Goal: Task Accomplishment & Management: Complete application form

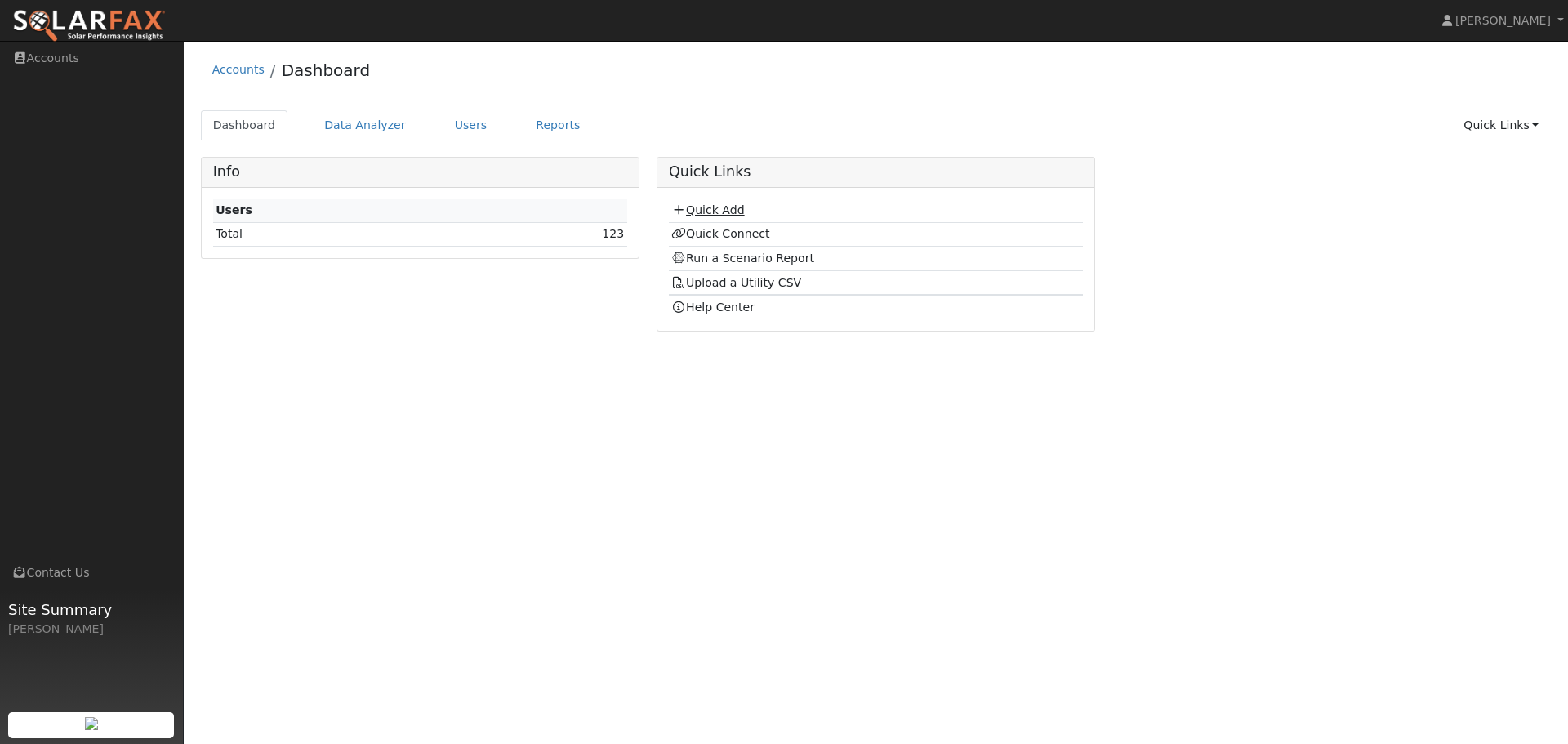
click at [706, 214] on link "Quick Add" at bounding box center [707, 210] width 73 height 13
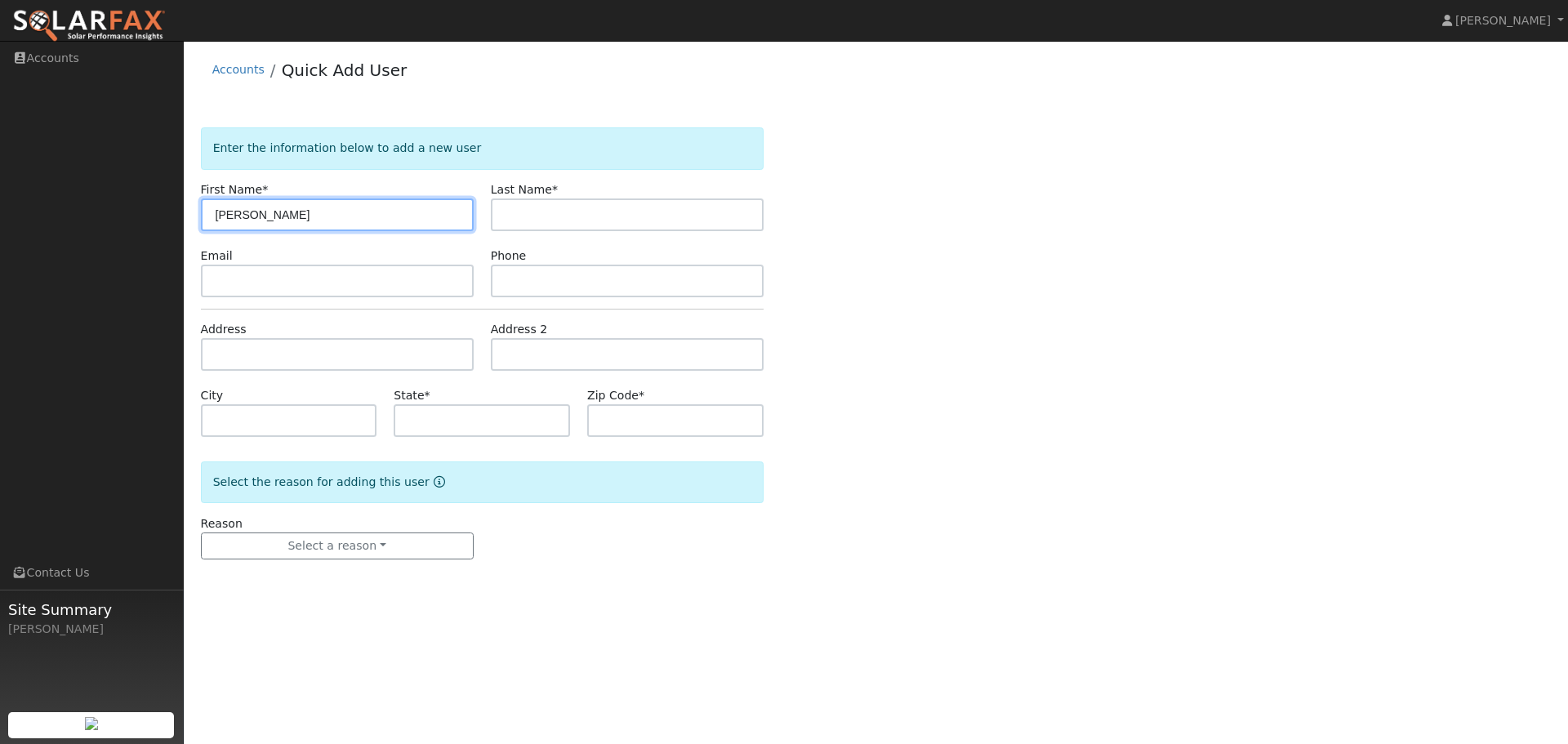
type input "[PERSON_NAME]"
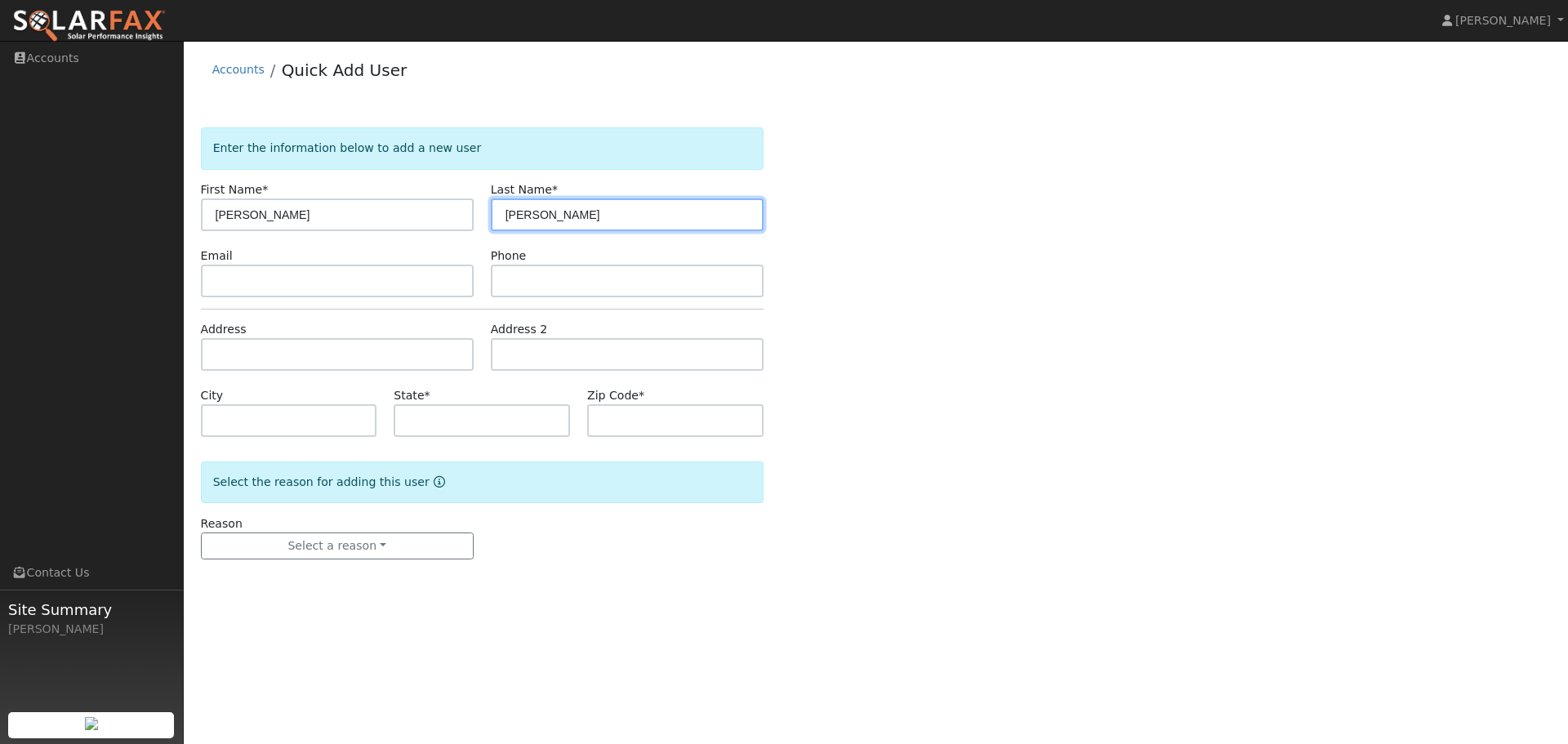
type input "[PERSON_NAME]"
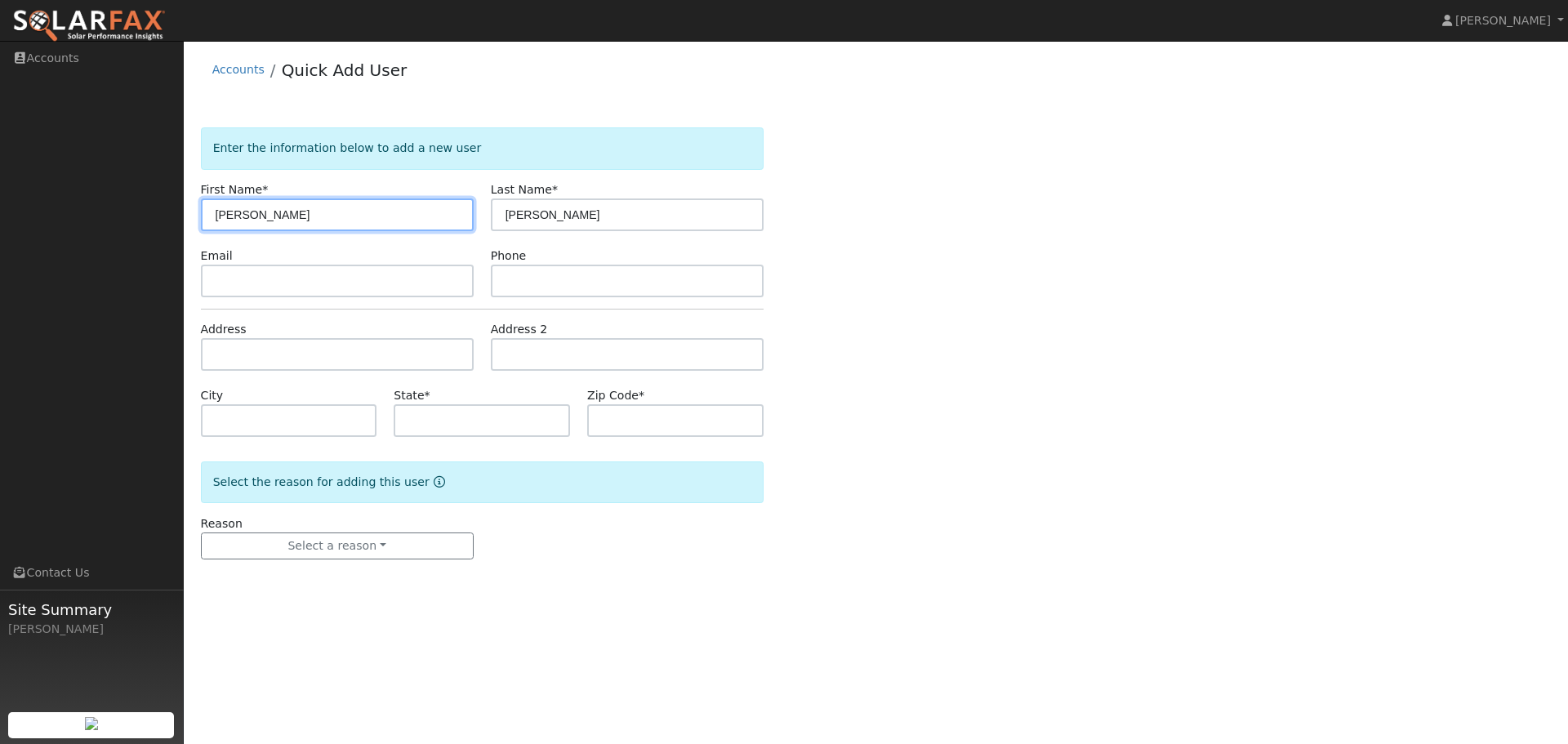
drag, startPoint x: 1528, startPoint y: 153, endPoint x: 327, endPoint y: 210, distance: 1202.4
click at [327, 210] on input "[PERSON_NAME]" at bounding box center [337, 215] width 273 height 32
type input "X"
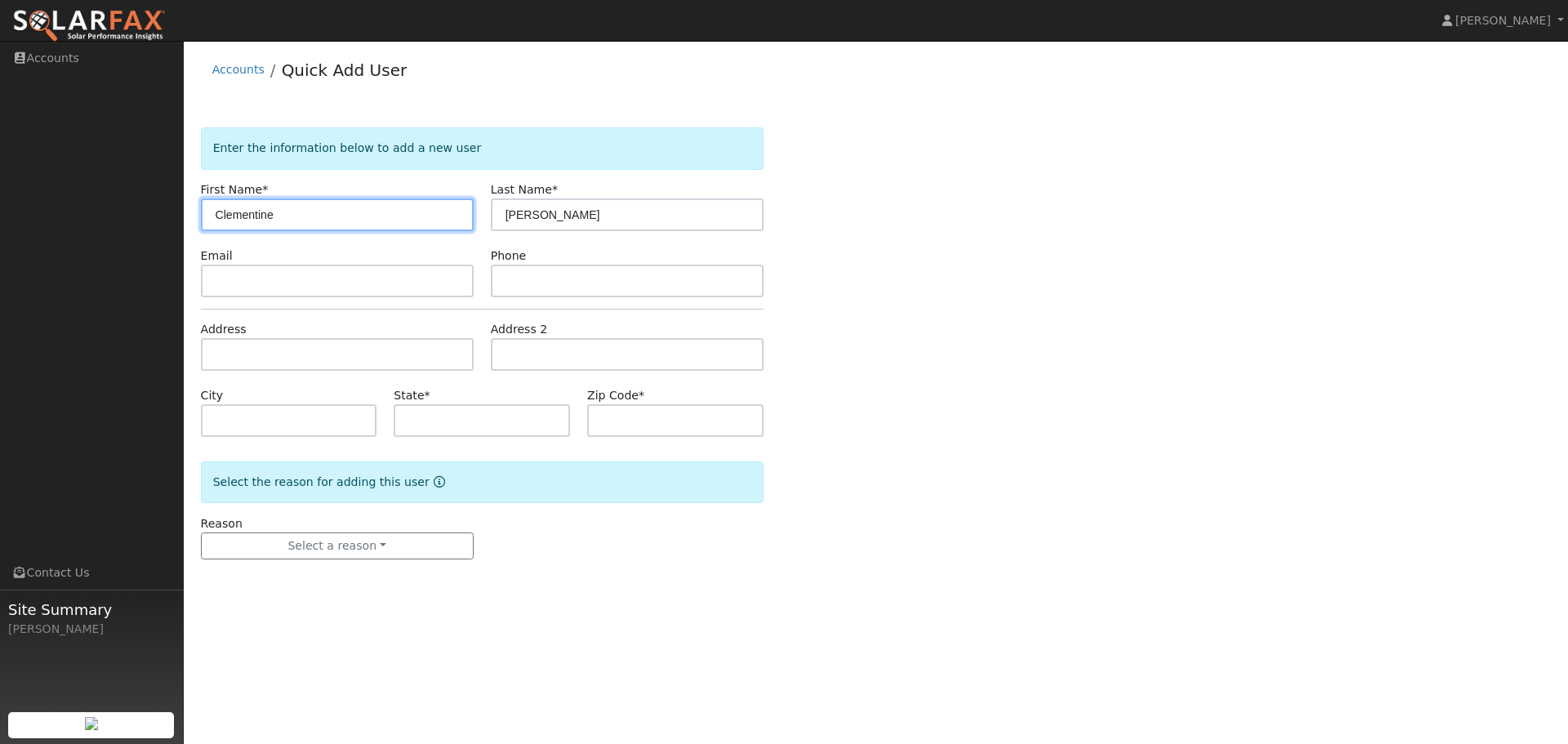
type input "Clementine"
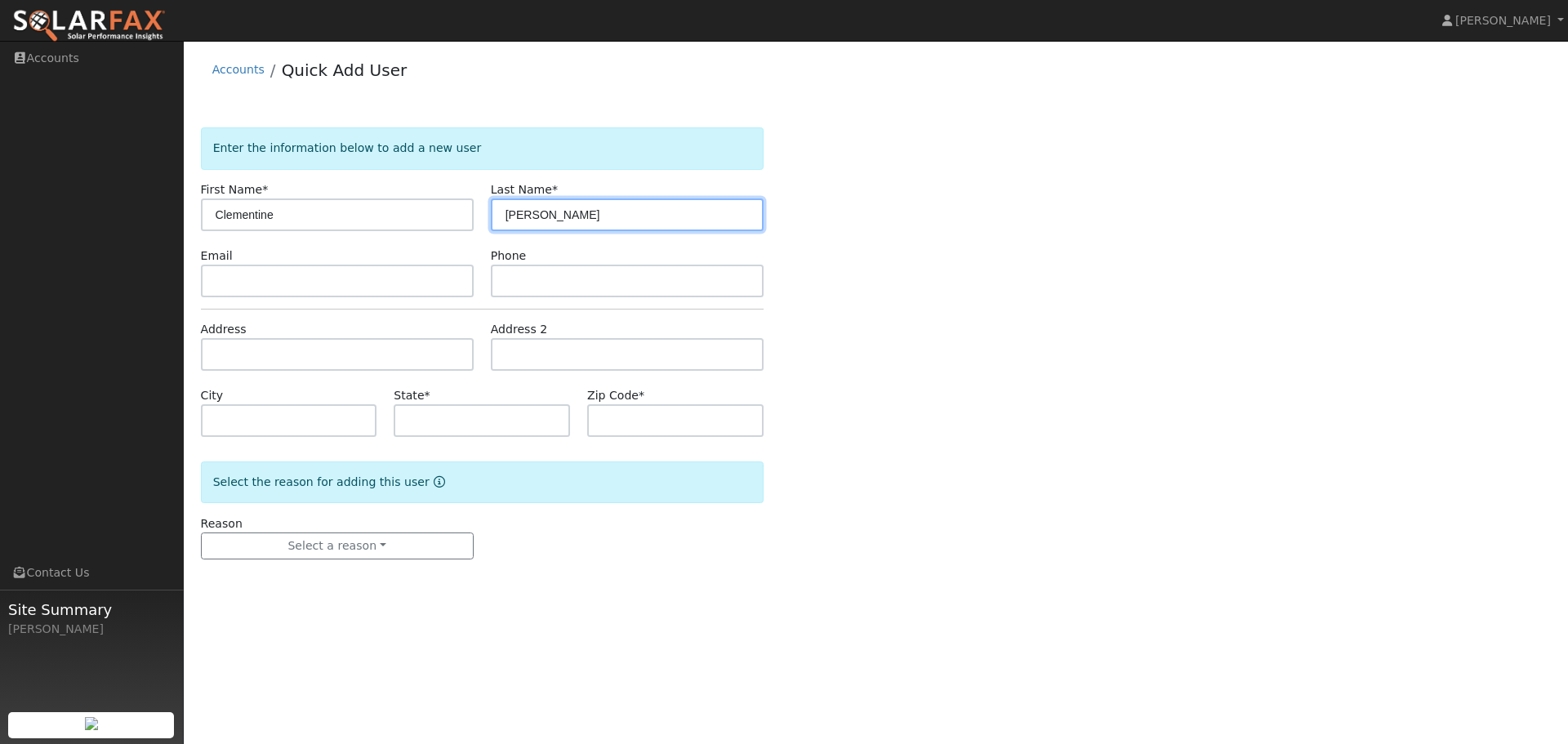
type input "Jang"
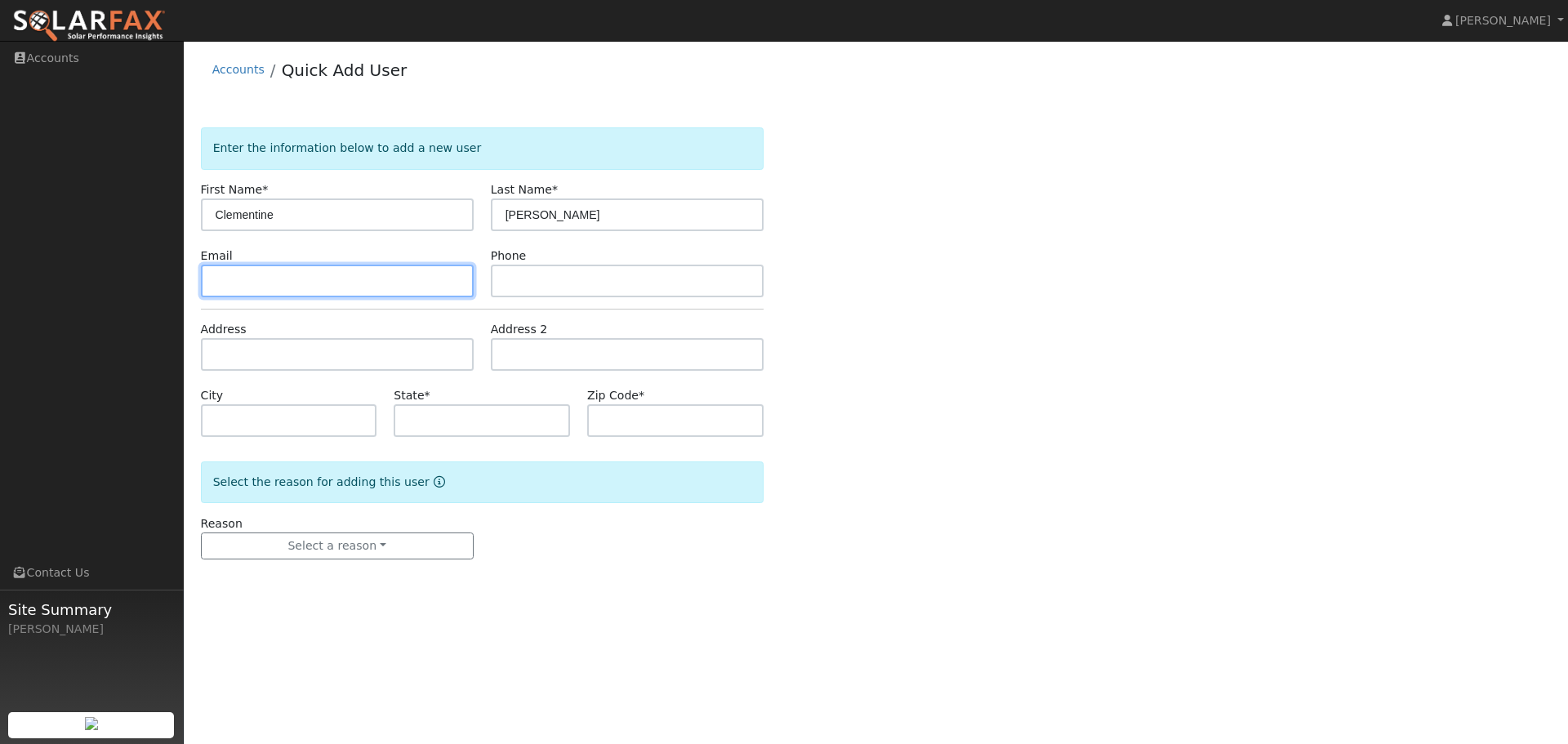
click at [277, 286] on input "text" at bounding box center [337, 281] width 273 height 32
paste input "clementinejang@gmail.com"
type input "clementinejang@gmail.com"
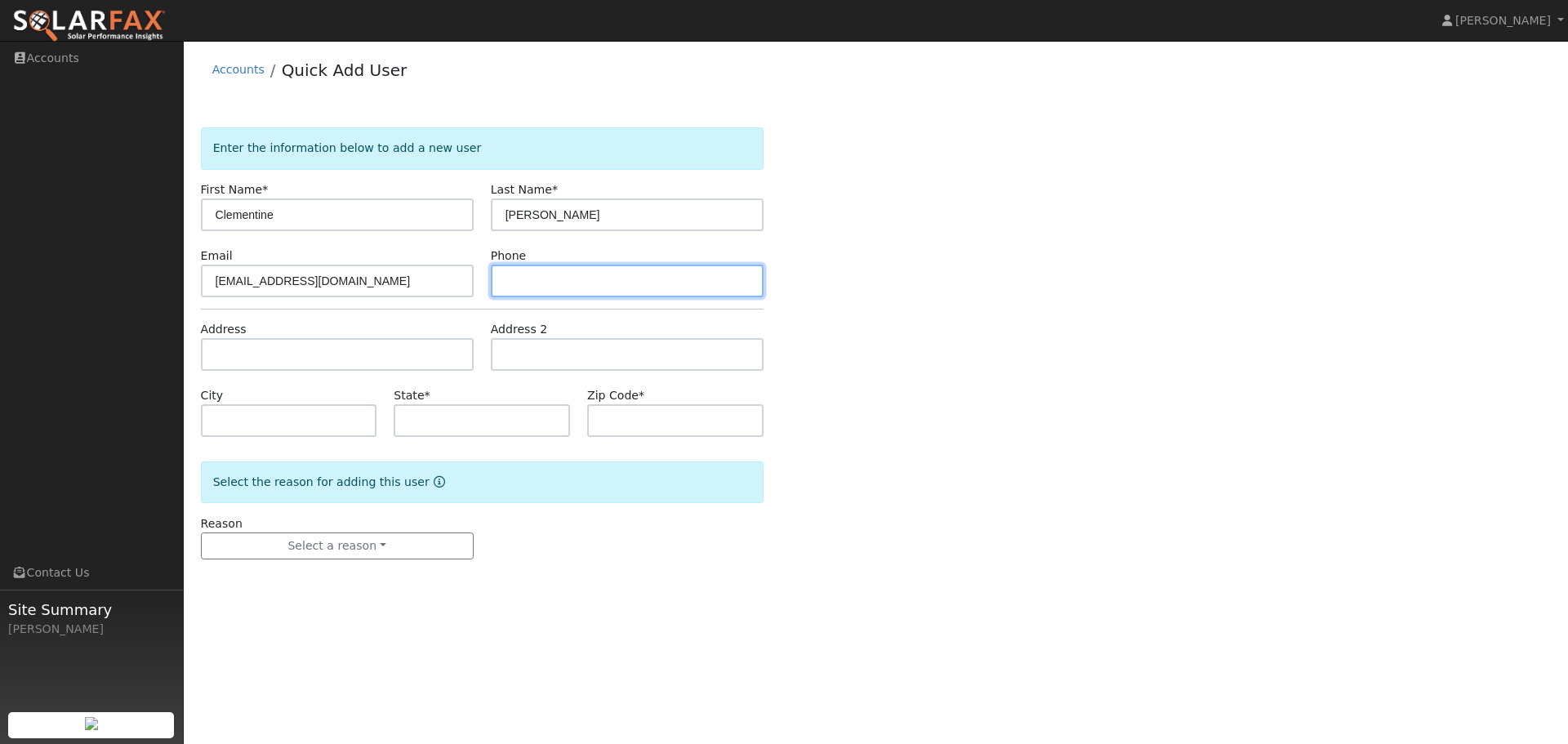
click at [525, 289] on input "text" at bounding box center [627, 281] width 273 height 32
paste input "(415) 610-0878"
type input "(415) 610-0878"
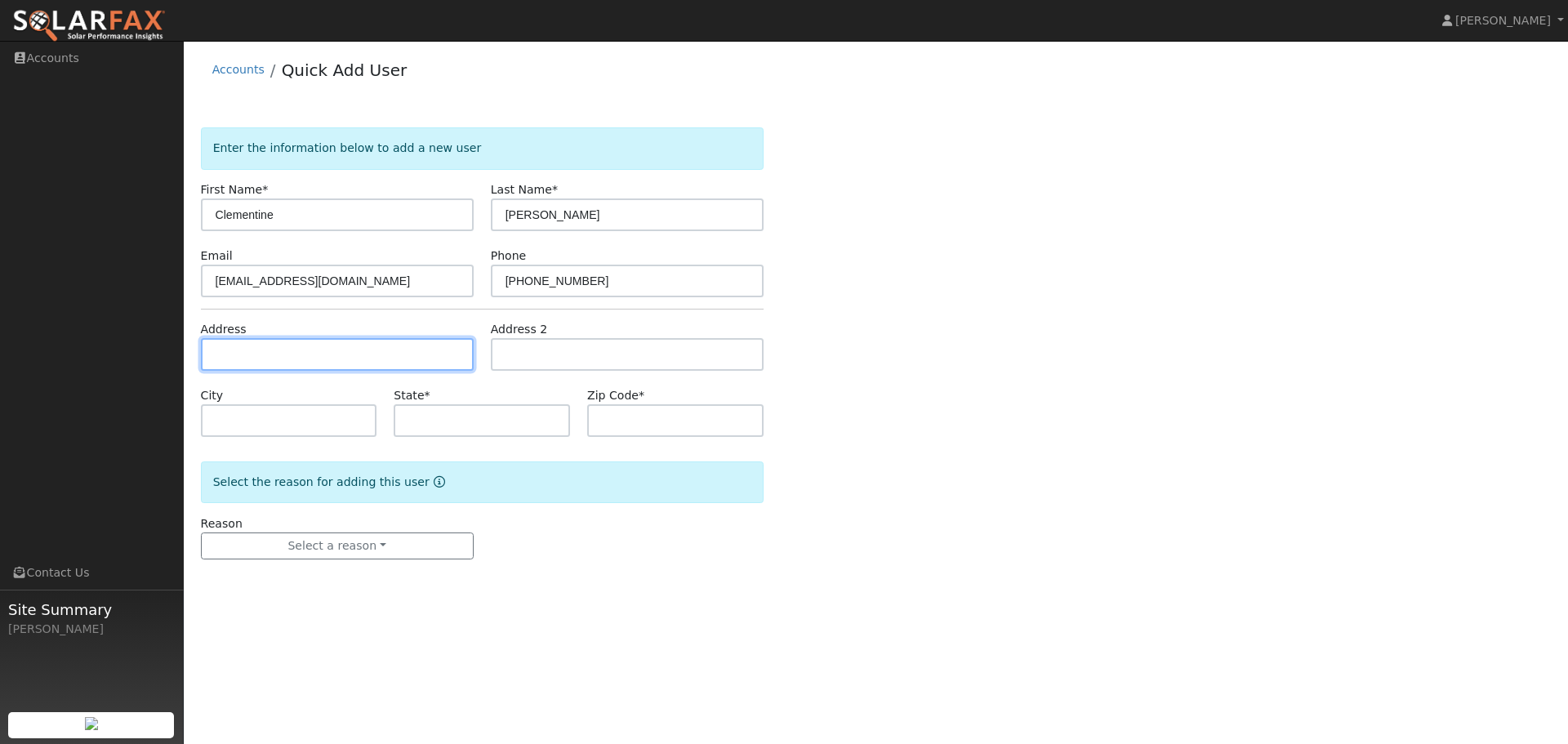
click at [311, 352] on input "text" at bounding box center [337, 355] width 273 height 32
click at [340, 354] on input "text" at bounding box center [337, 355] width 273 height 32
paste input "991 54th Street, Oakland, CA 94608"
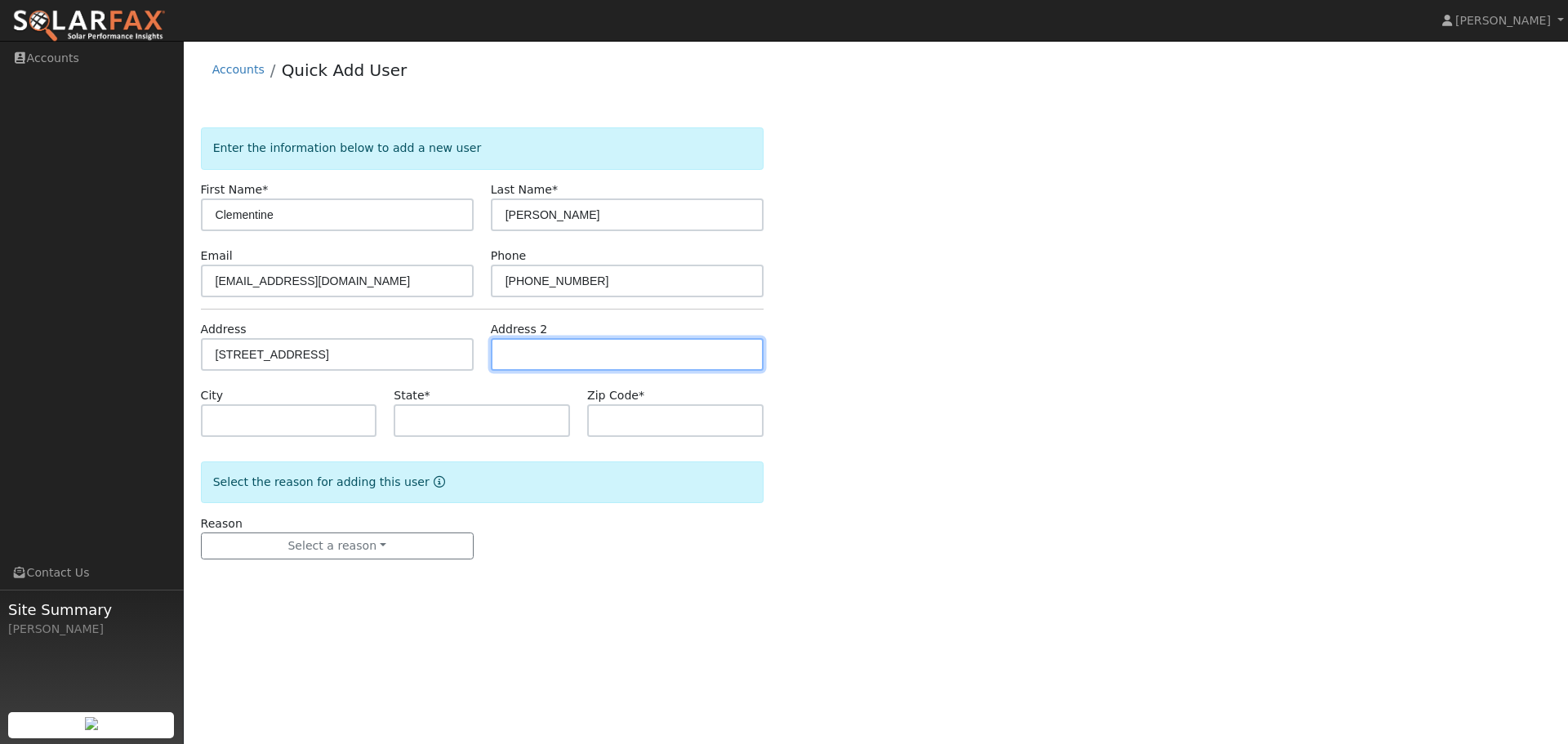
click at [613, 359] on input "text" at bounding box center [627, 355] width 273 height 32
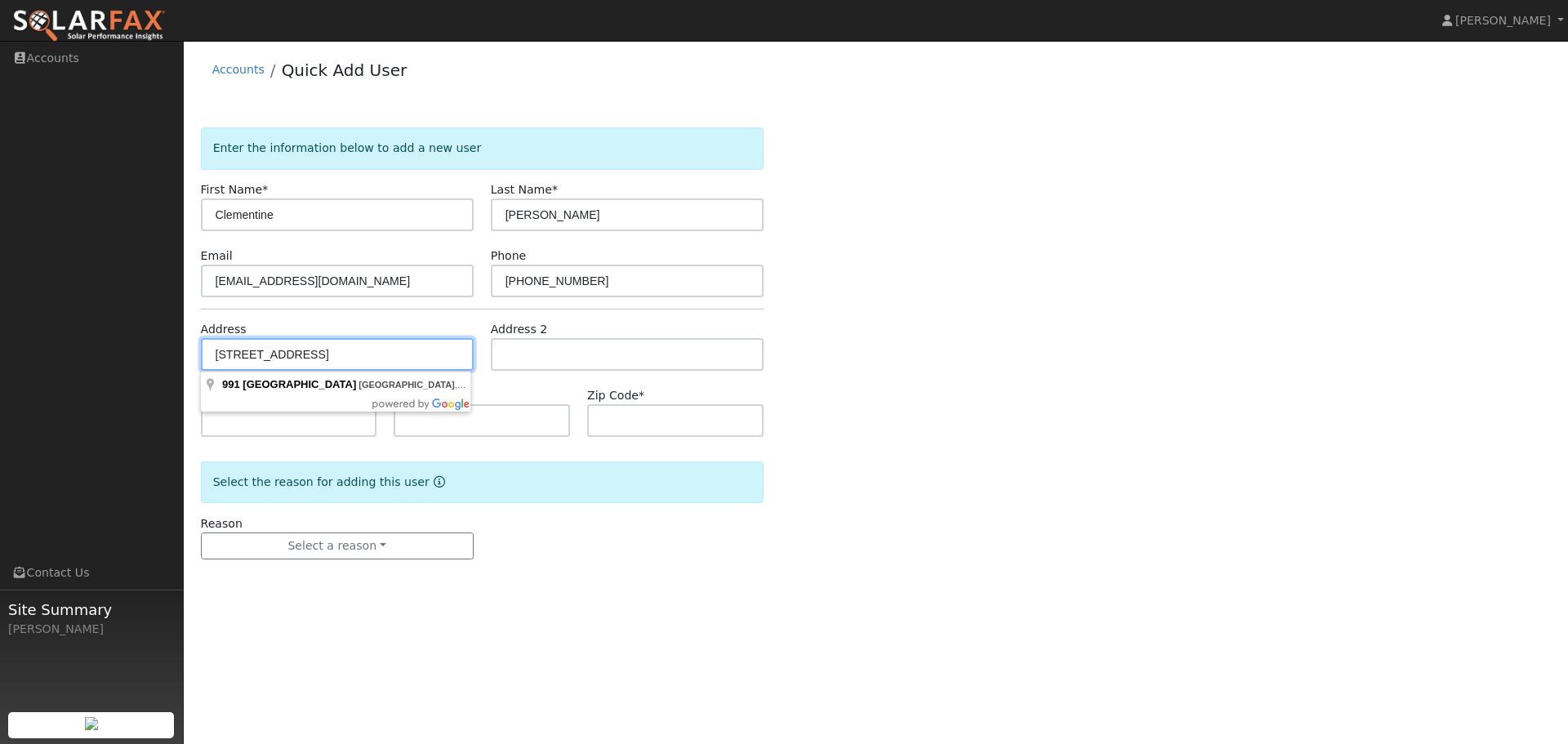
click at [376, 360] on input "991 54th Street, Oakland, CA 94608" at bounding box center [337, 355] width 273 height 32
type input "991 54th Street"
type input "Oakland"
type input "CA"
type input "94608"
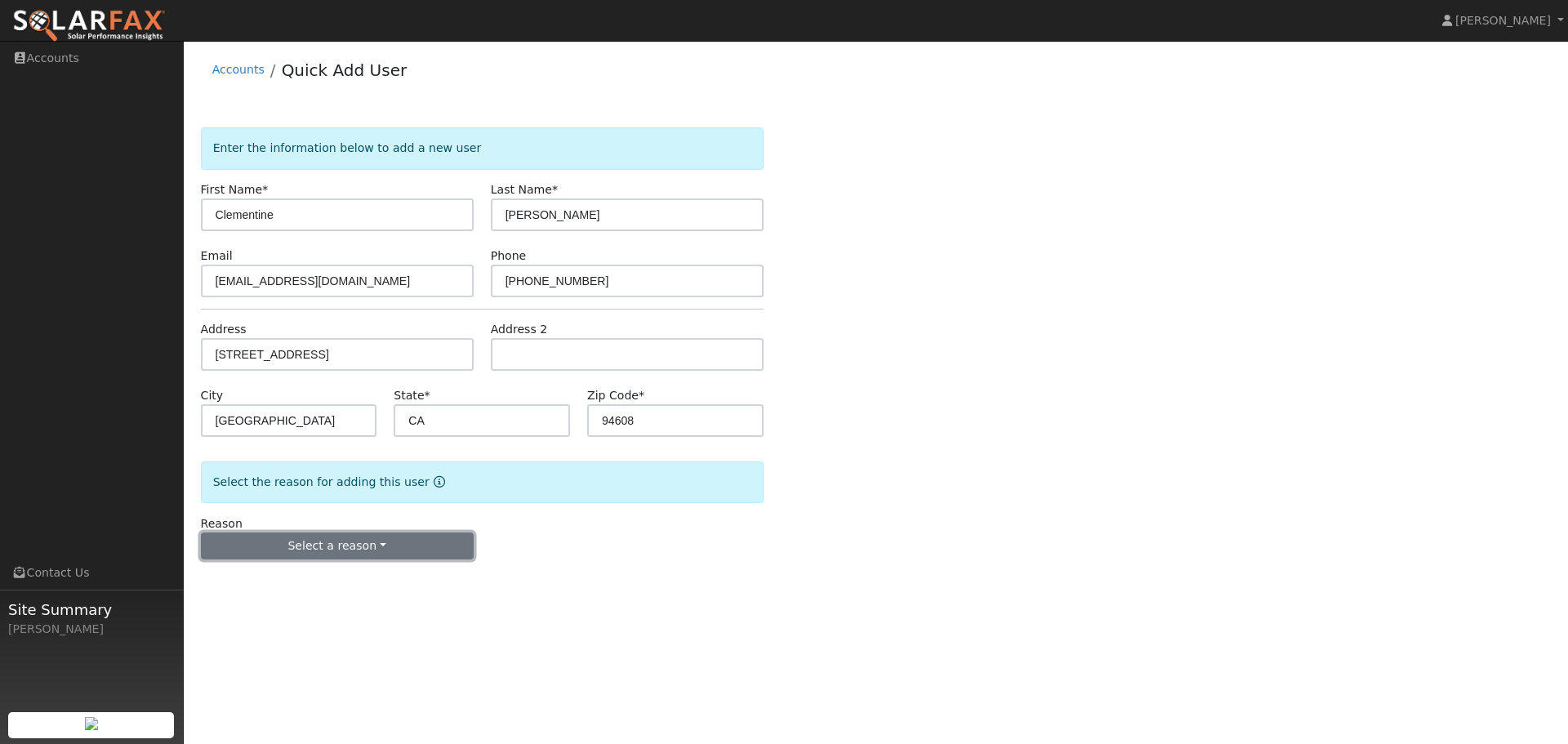
click at [326, 548] on button "Select a reason" at bounding box center [337, 546] width 273 height 28
click at [330, 603] on link "New customer adding solar" at bounding box center [292, 603] width 181 height 23
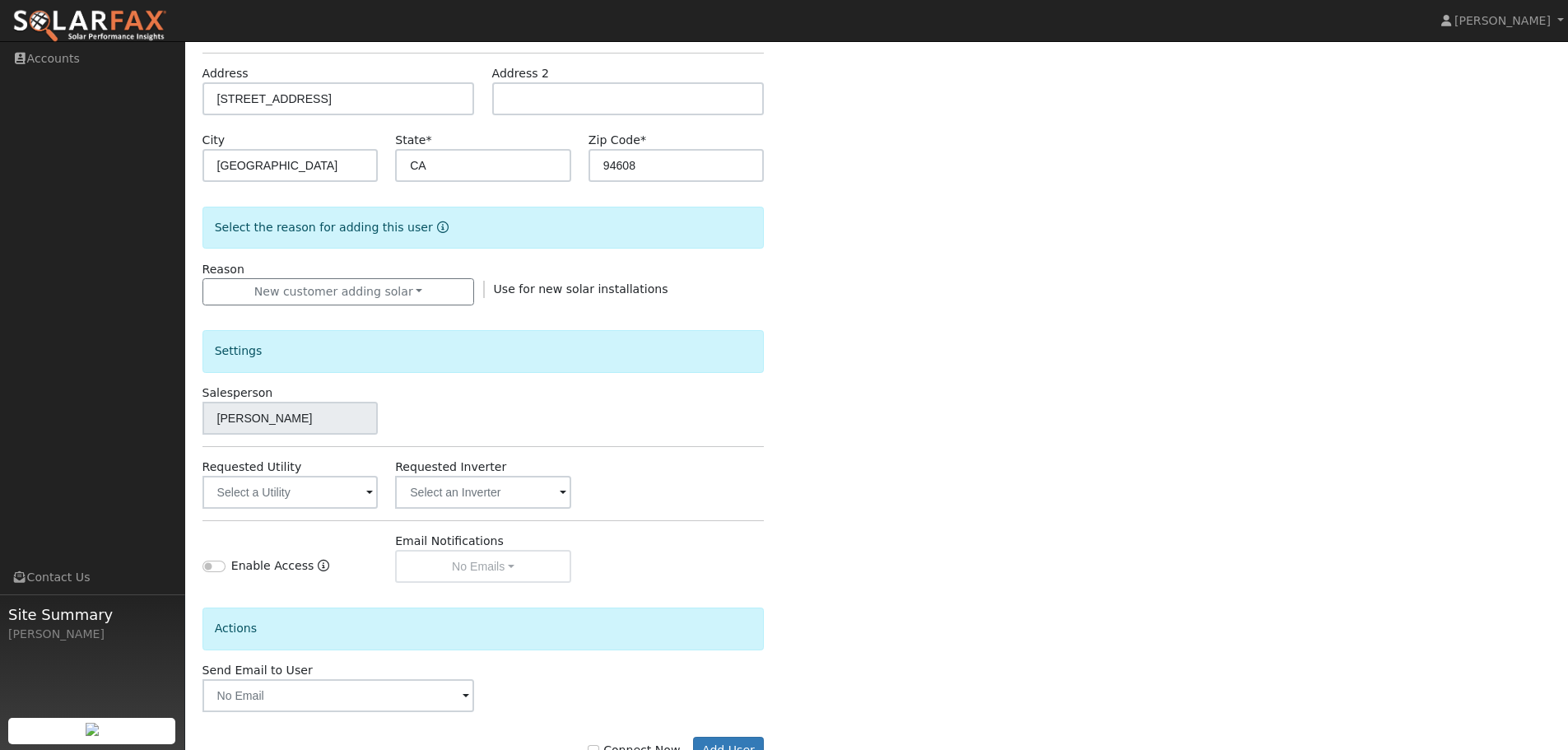
scroll to position [314, 0]
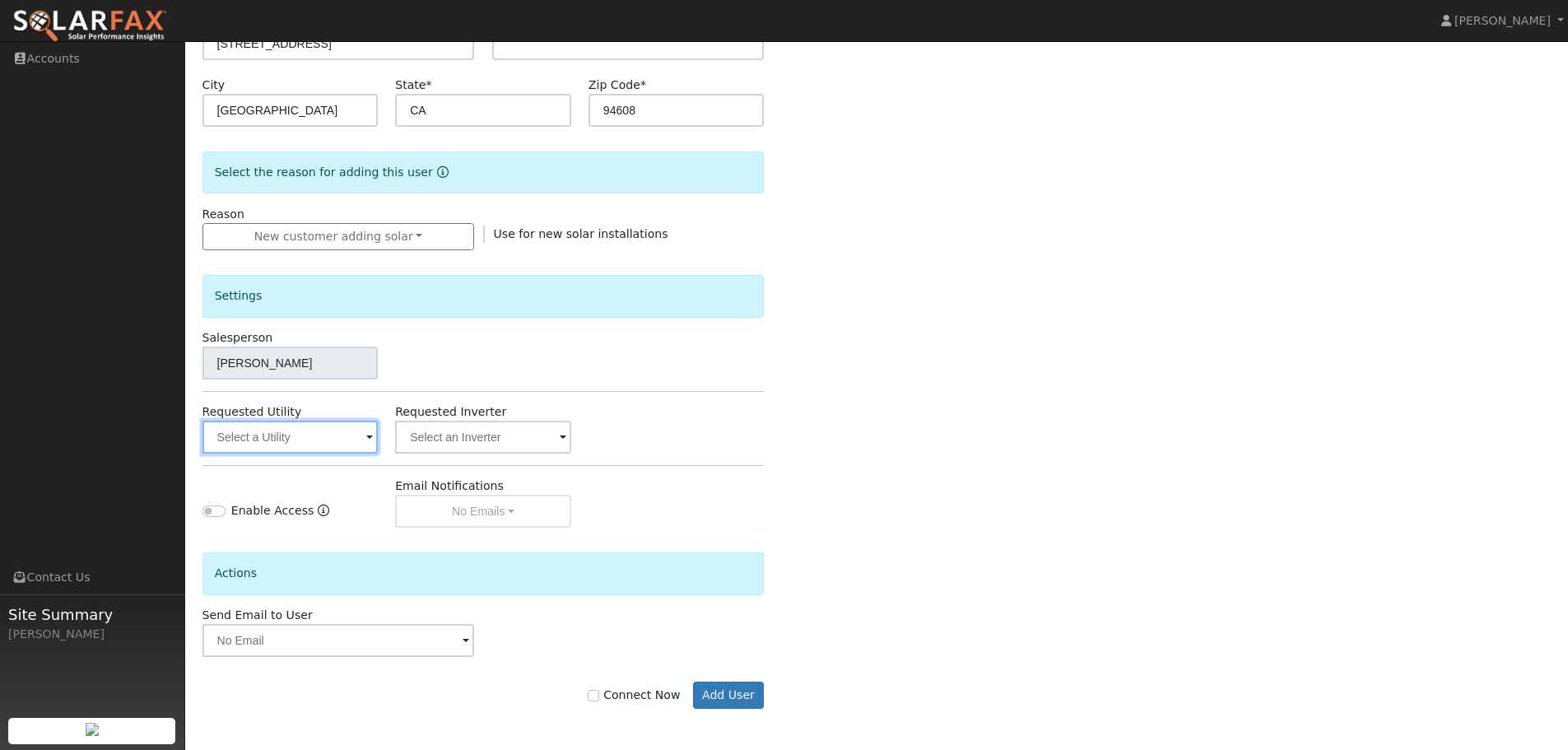
click at [319, 436] on input "text" at bounding box center [290, 437] width 176 height 32
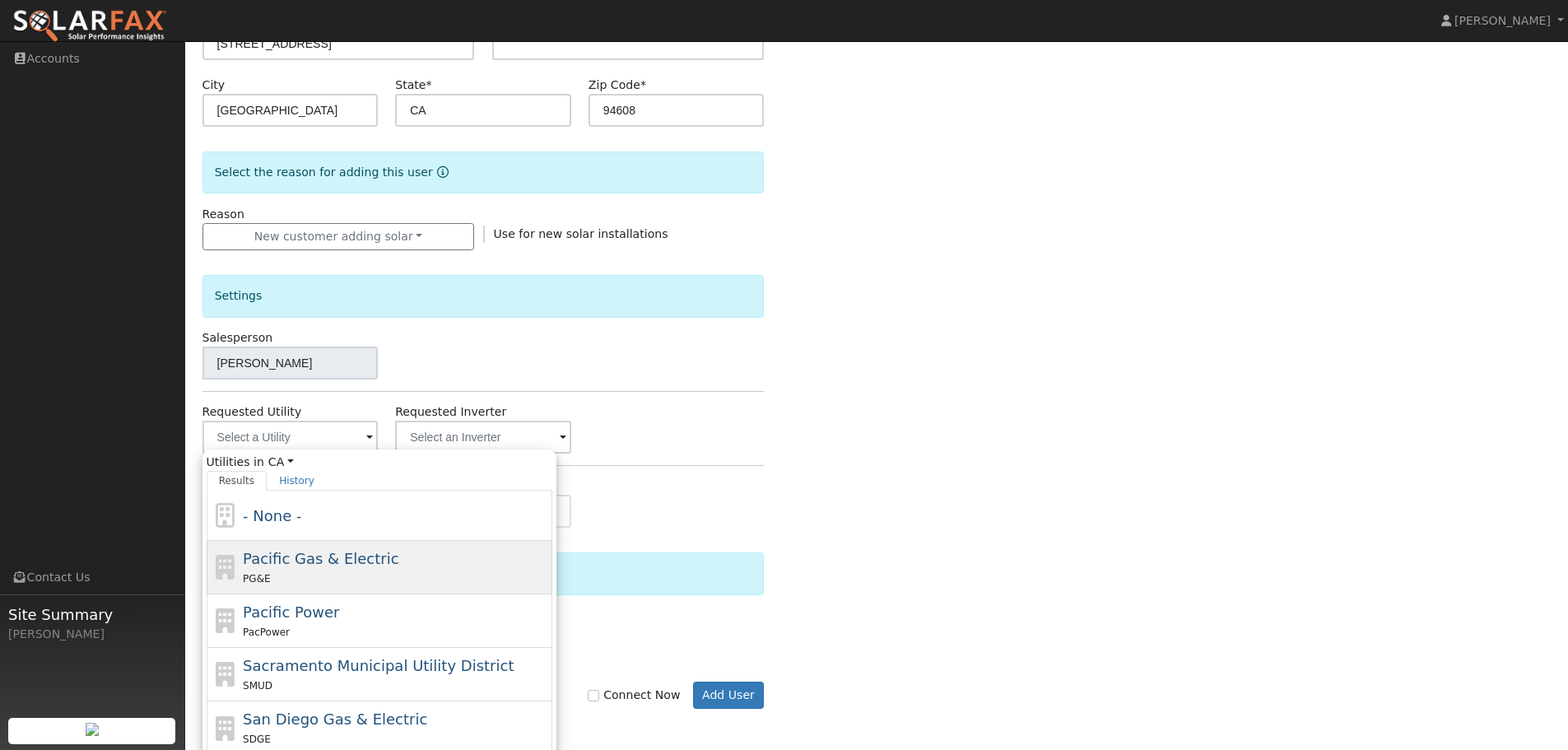
click at [371, 574] on div "PG&E" at bounding box center [395, 578] width 305 height 17
type input "Pacific Gas & Electric"
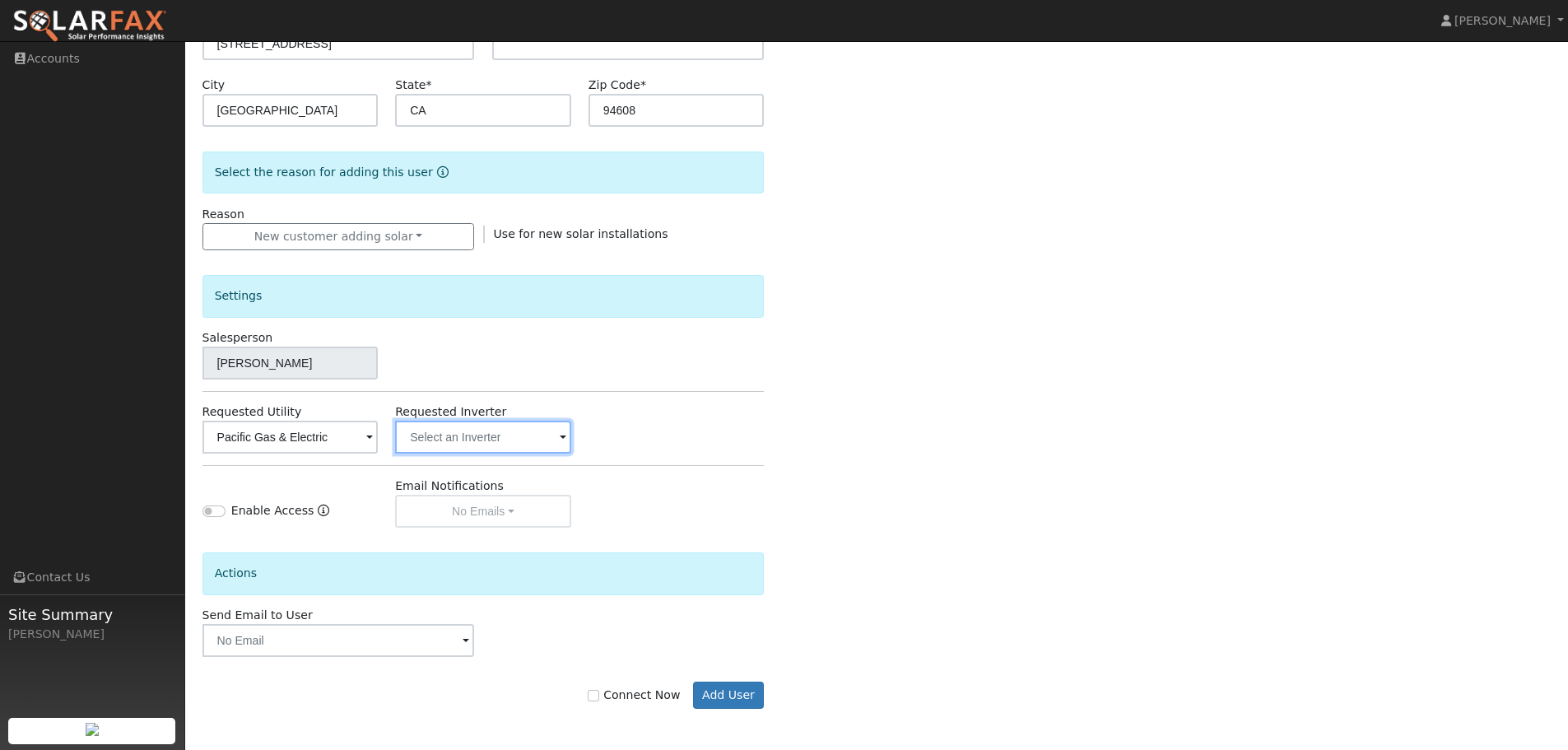
click at [379, 442] on input "text" at bounding box center [290, 437] width 176 height 32
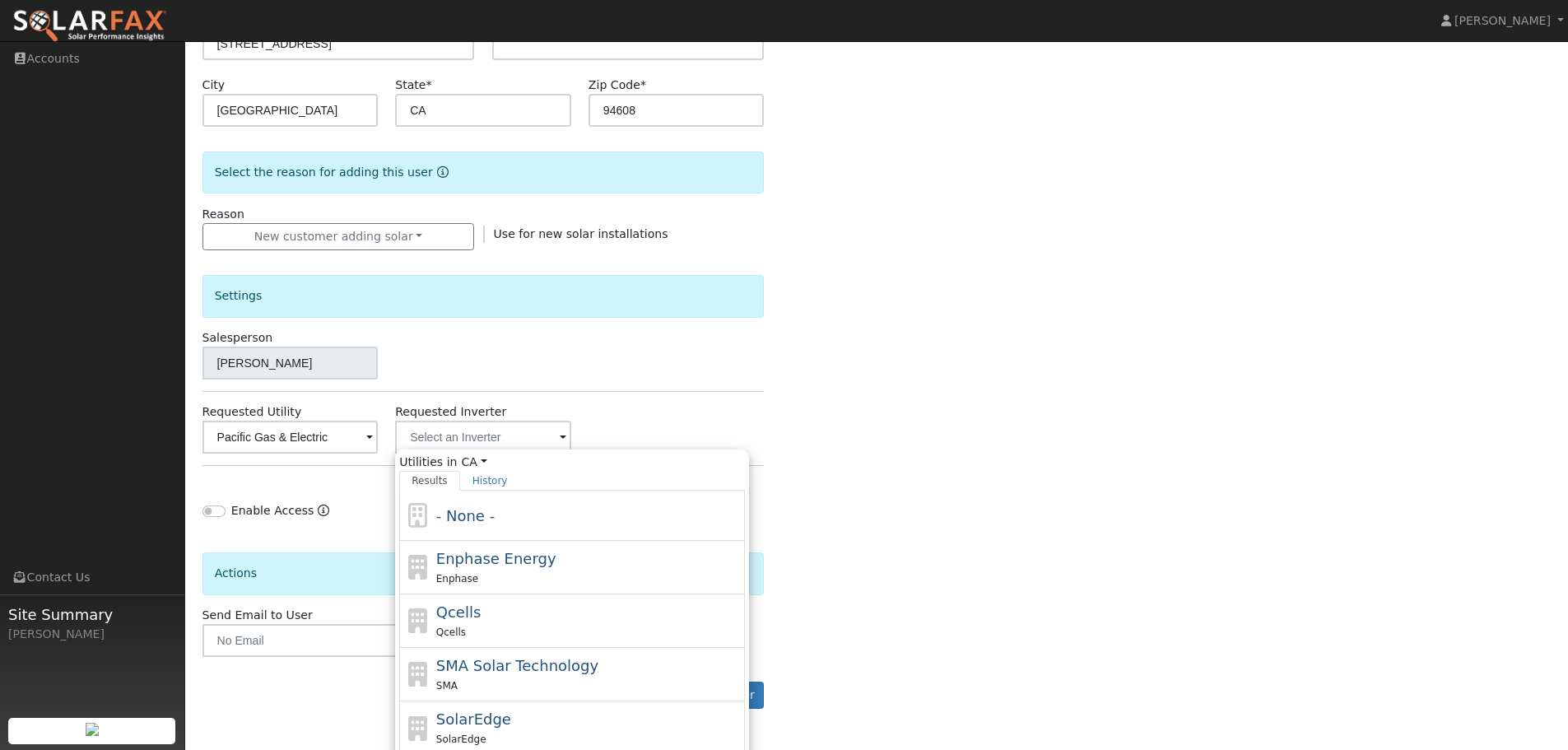
click at [845, 347] on div "Enter the information below to add a new user First Name * Clementine Last Name…" at bounding box center [876, 278] width 1349 height 927
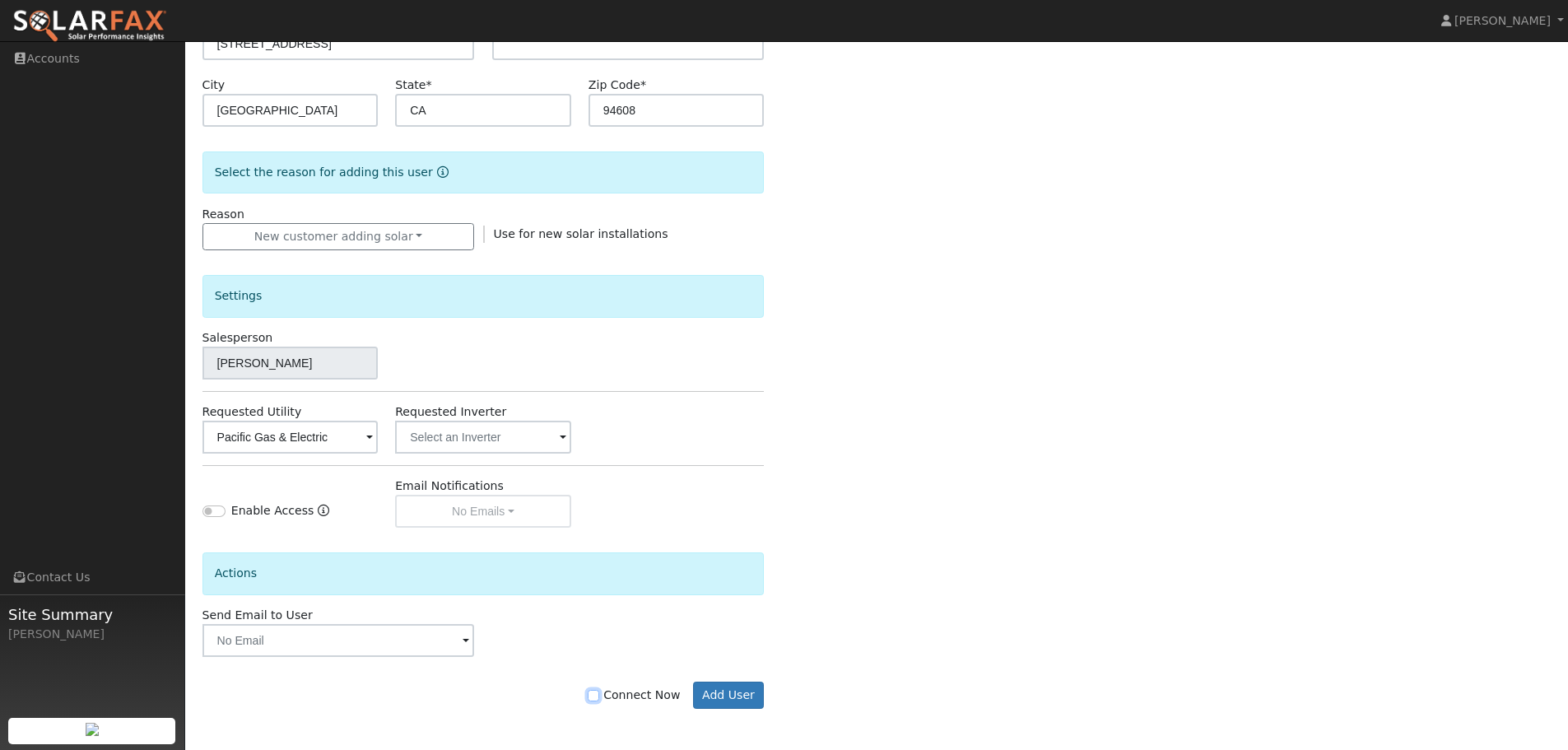
click at [599, 692] on input "Connect Now" at bounding box center [593, 695] width 12 height 12
checkbox input "true"
click at [709, 695] on button "Add User" at bounding box center [728, 695] width 71 height 28
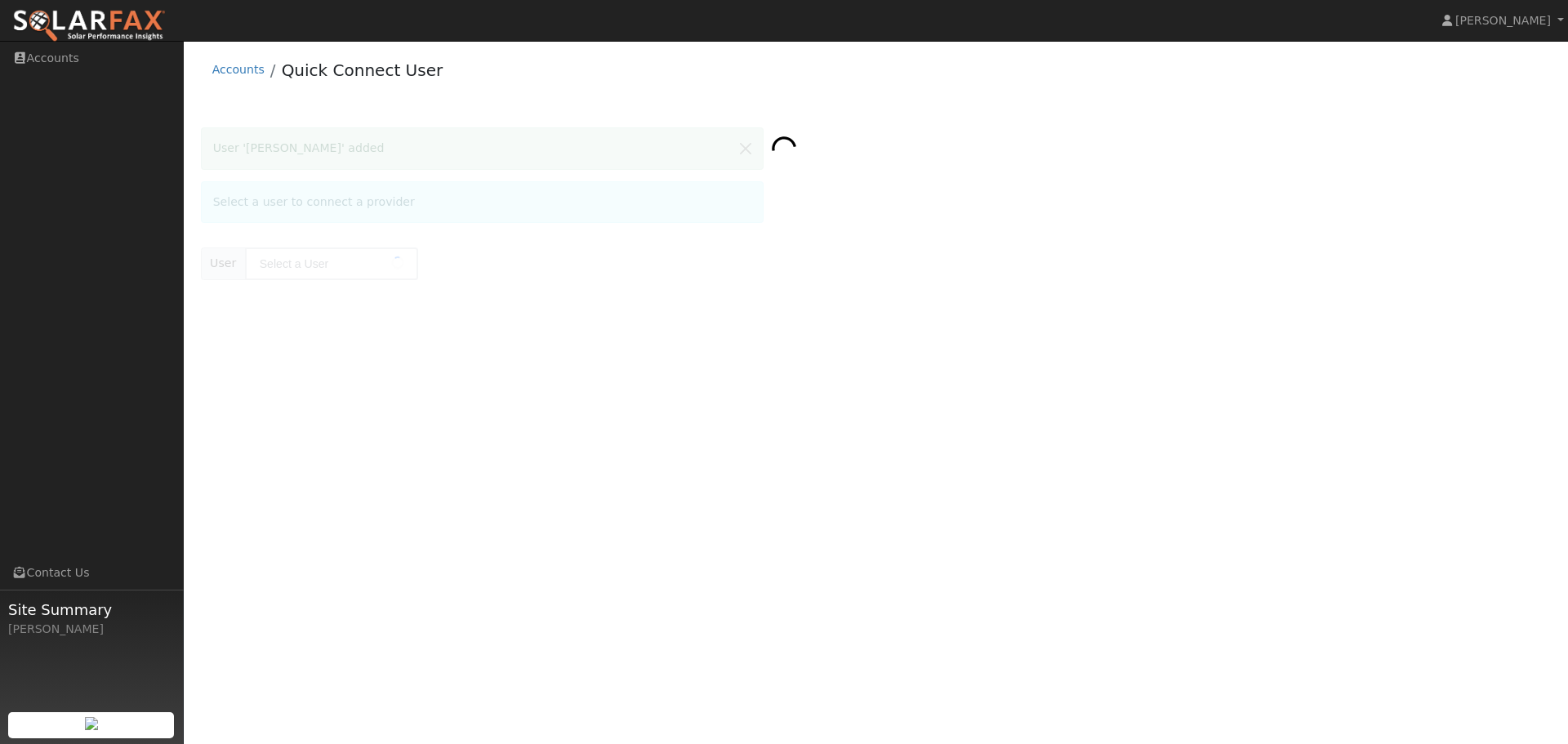
type input "Clementine Jang"
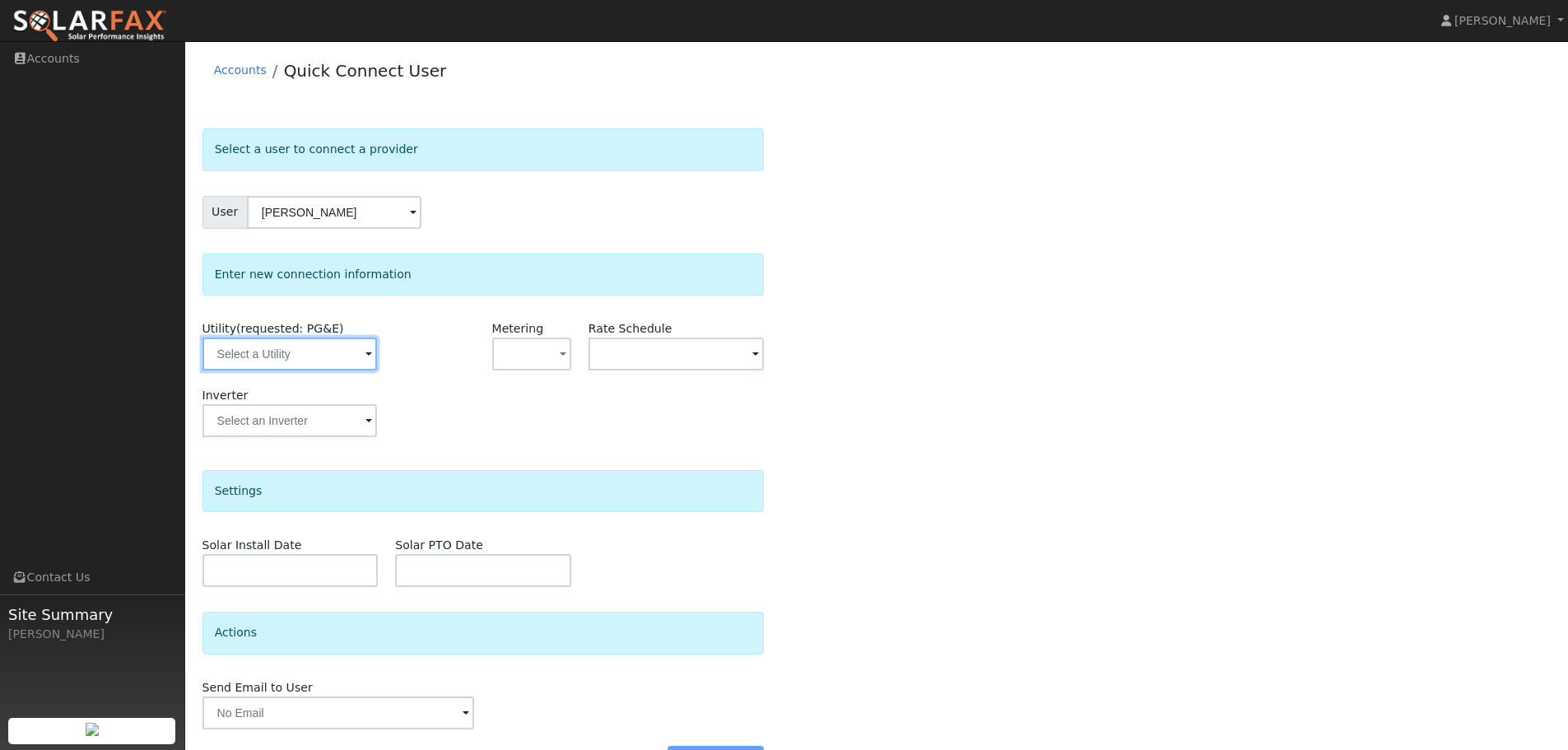
click at [329, 347] on input "text" at bounding box center [289, 354] width 174 height 32
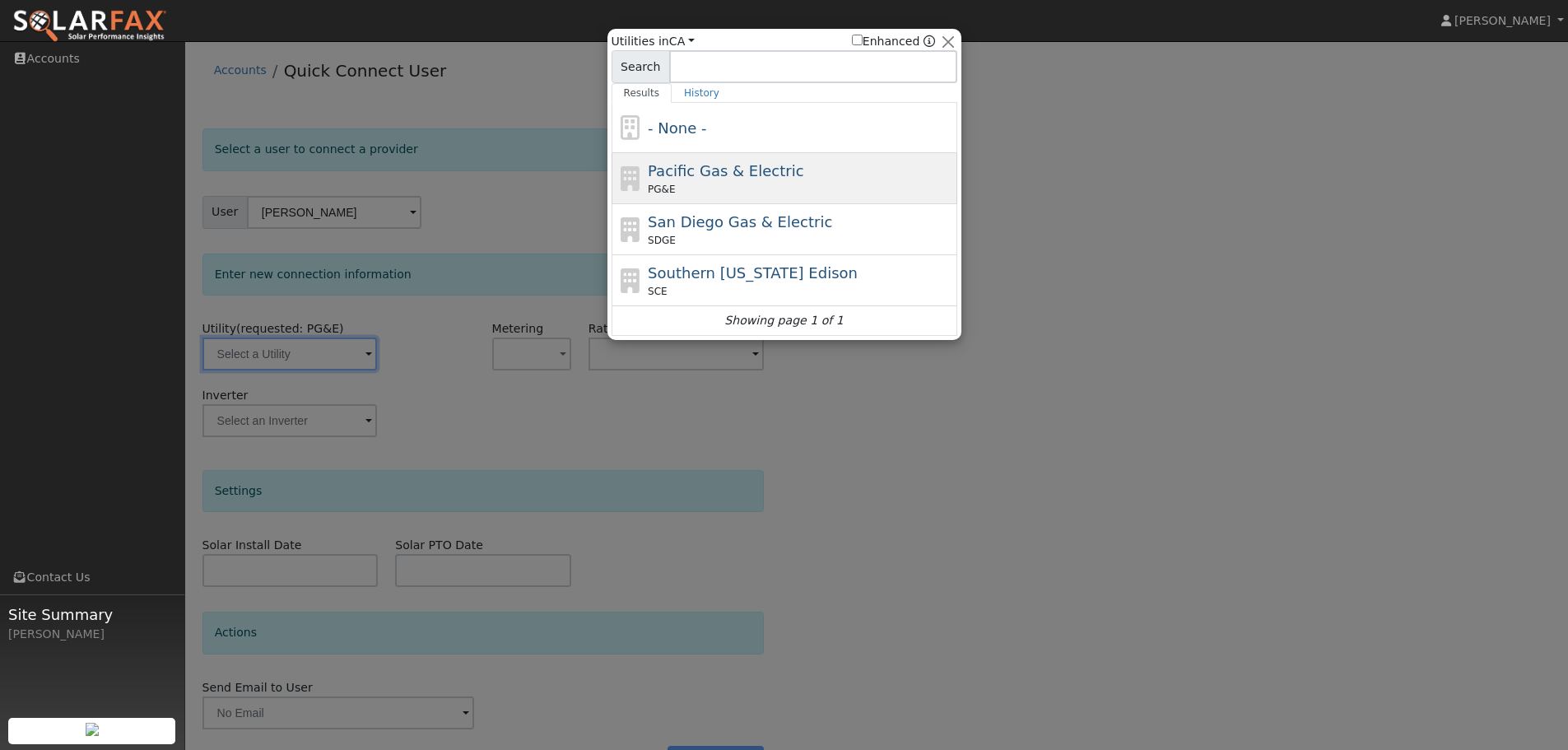
click at [721, 184] on div "PG&E" at bounding box center [800, 190] width 305 height 14
type input "PG&E"
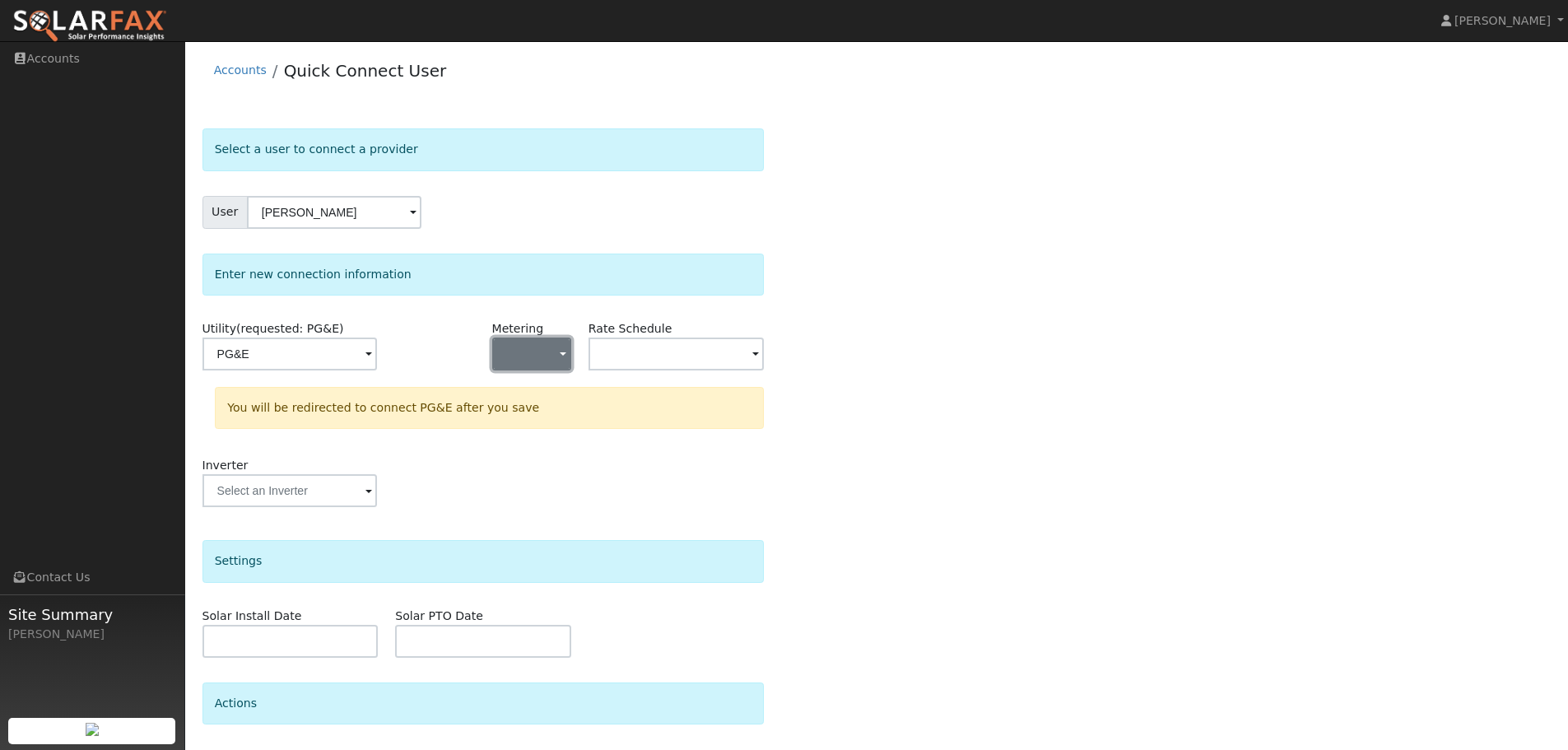
click at [533, 351] on button "button" at bounding box center [531, 354] width 79 height 32
click at [575, 411] on link "NEM" at bounding box center [549, 413] width 115 height 23
click at [377, 349] on input "text" at bounding box center [289, 354] width 174 height 32
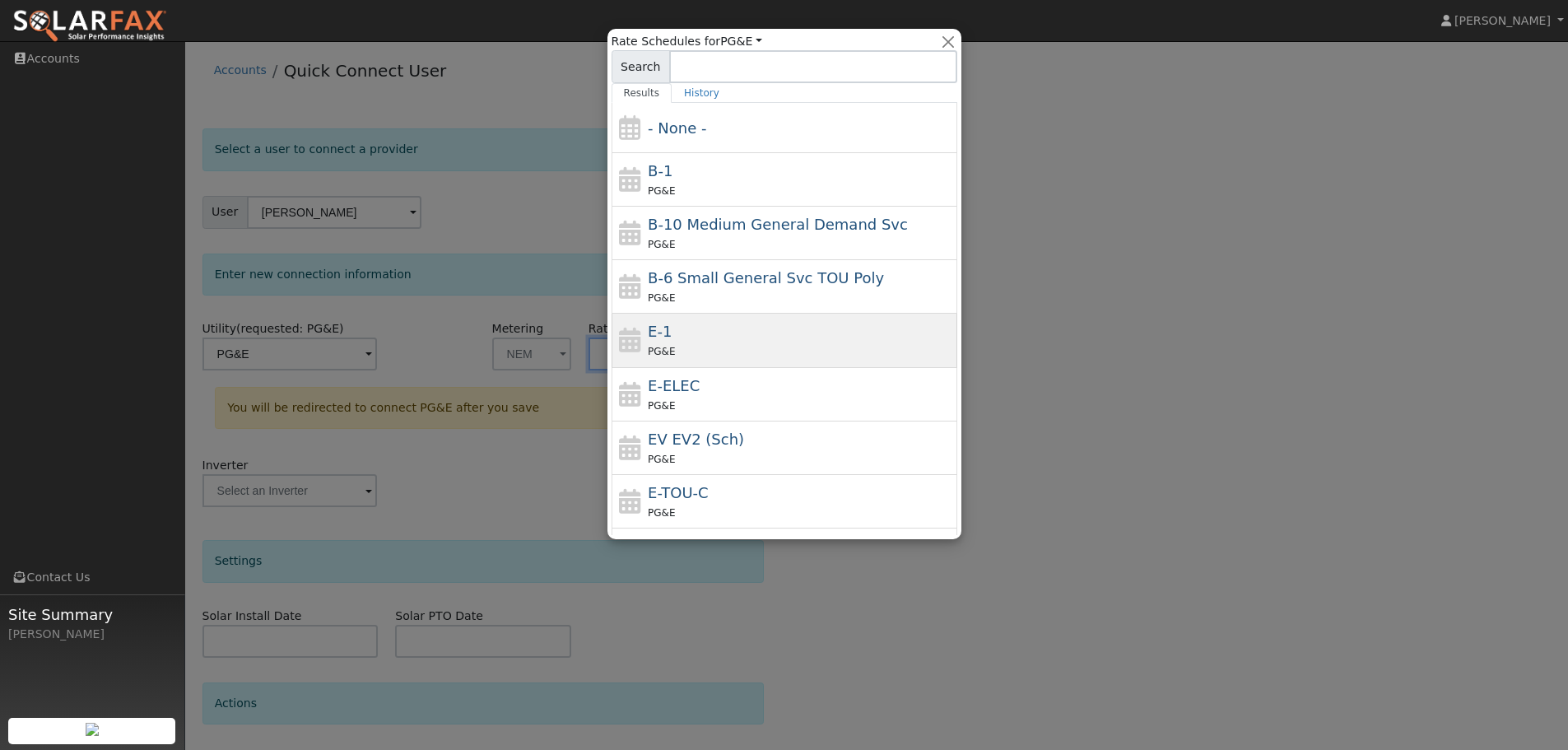
click at [739, 350] on div "PG&E" at bounding box center [800, 350] width 305 height 17
type input "E-1"
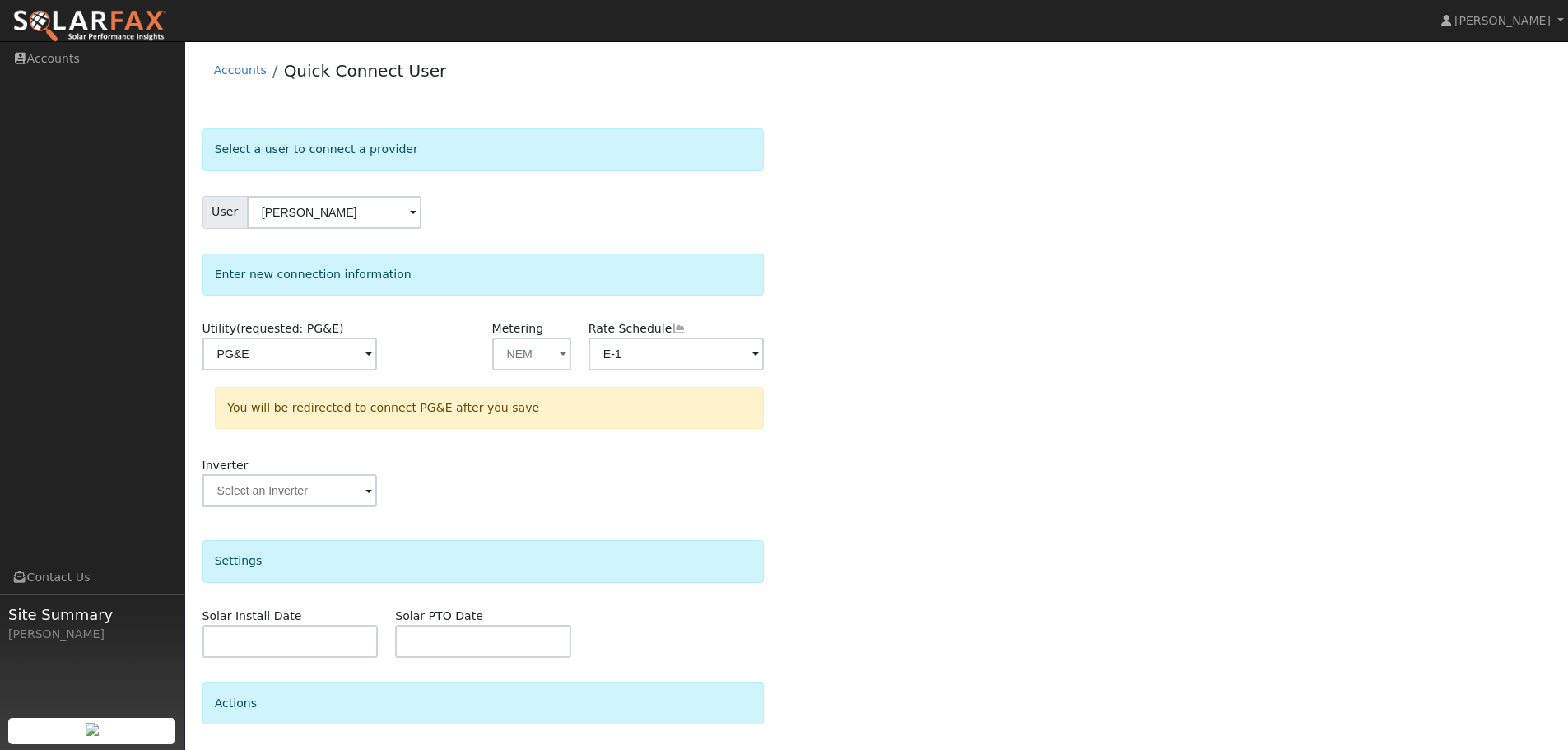
click at [820, 371] on div "Select a user to connect a provider User Clementine Jang Account Default Accoun…" at bounding box center [876, 494] width 1349 height 731
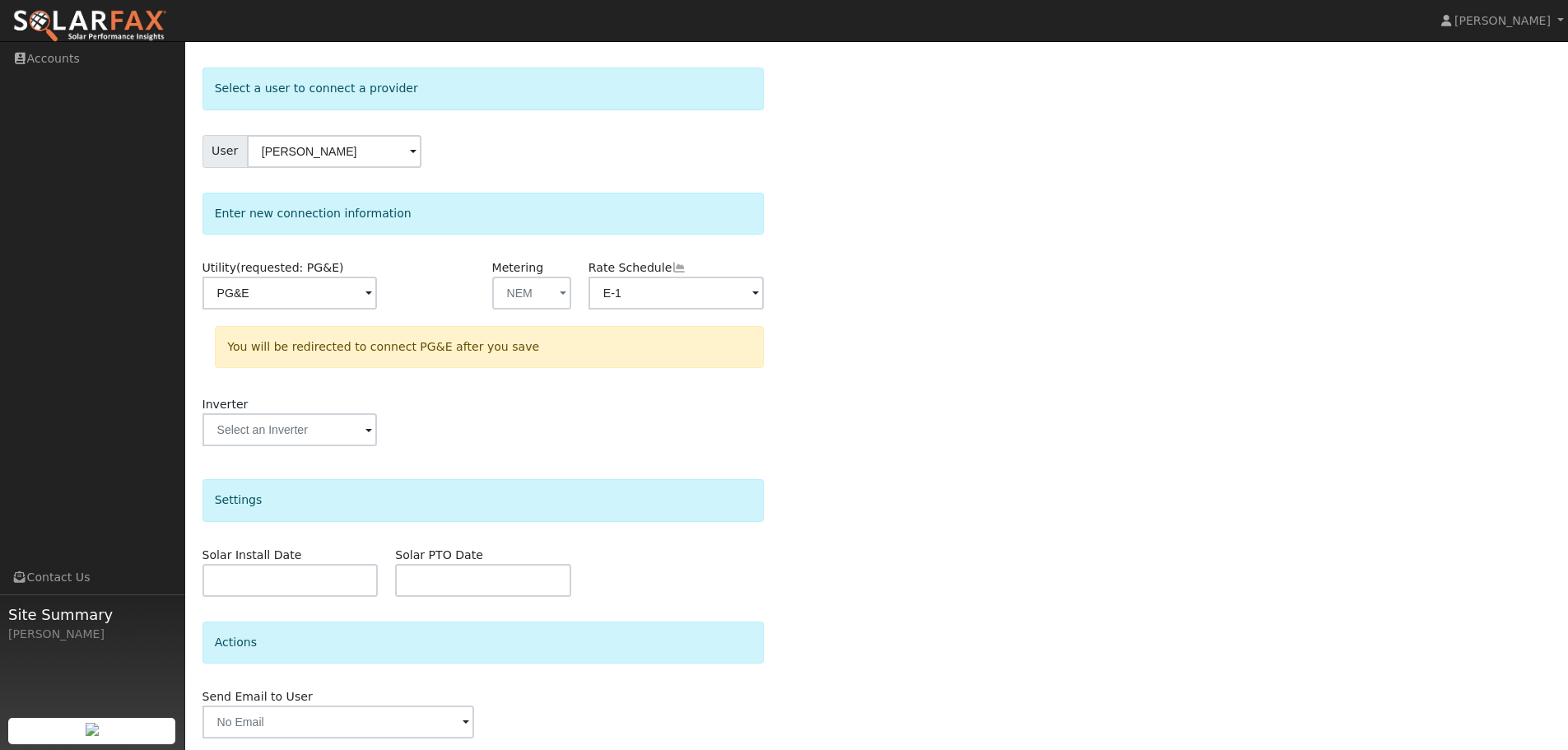
scroll to position [118, 0]
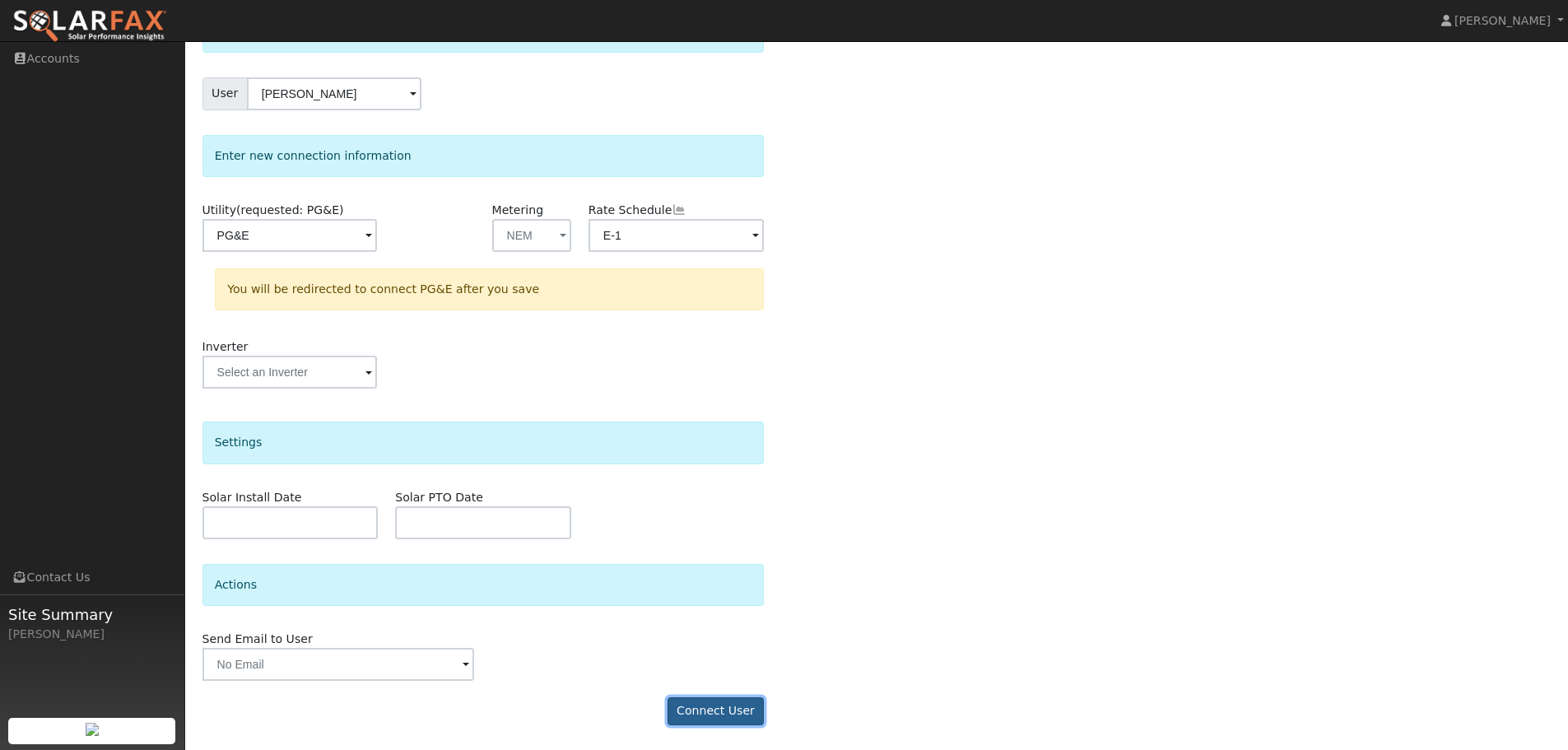
click at [713, 713] on button "Connect User" at bounding box center [716, 711] width 97 height 28
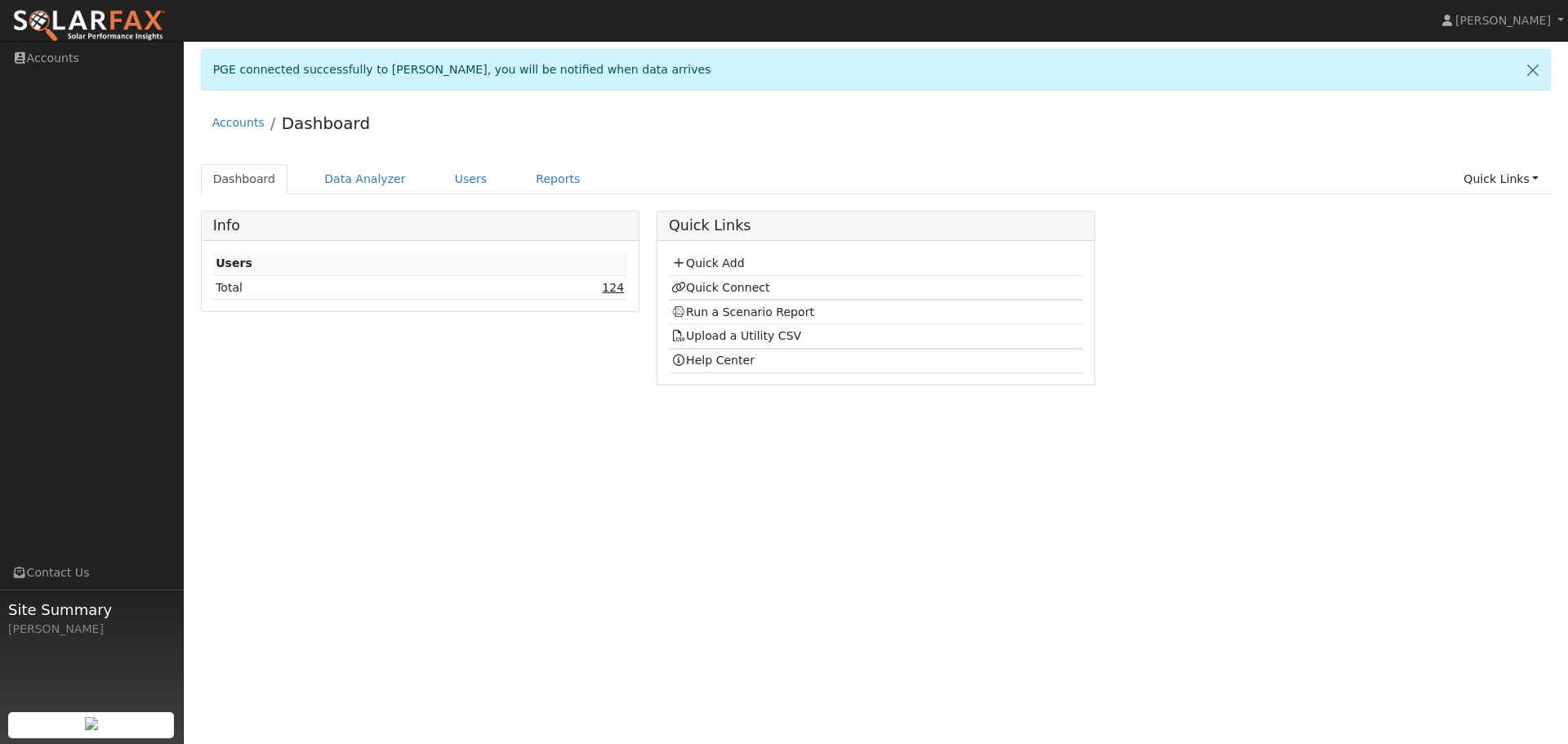
click at [615, 286] on link "124" at bounding box center [613, 287] width 22 height 13
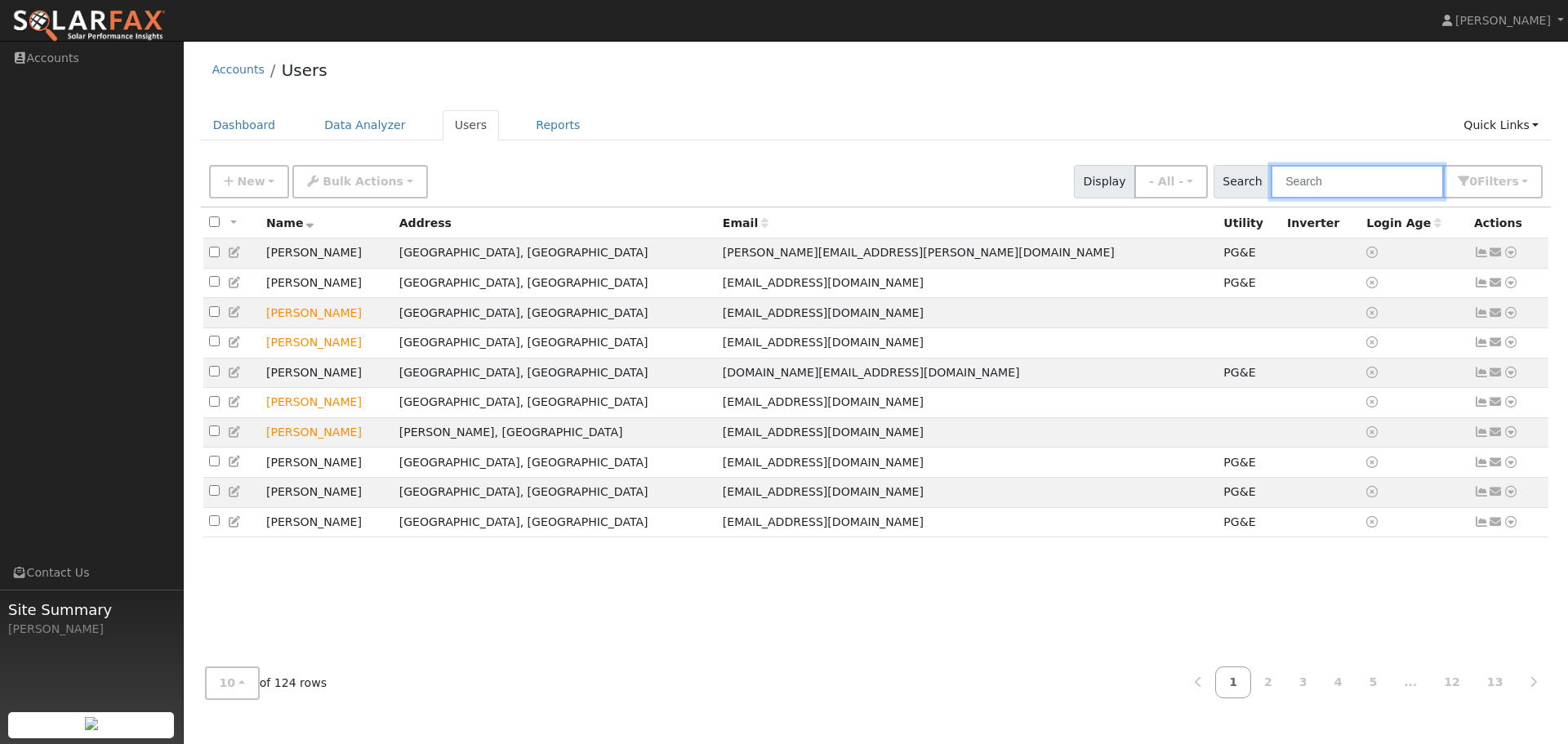
click at [1386, 184] on input "text" at bounding box center [1357, 181] width 173 height 33
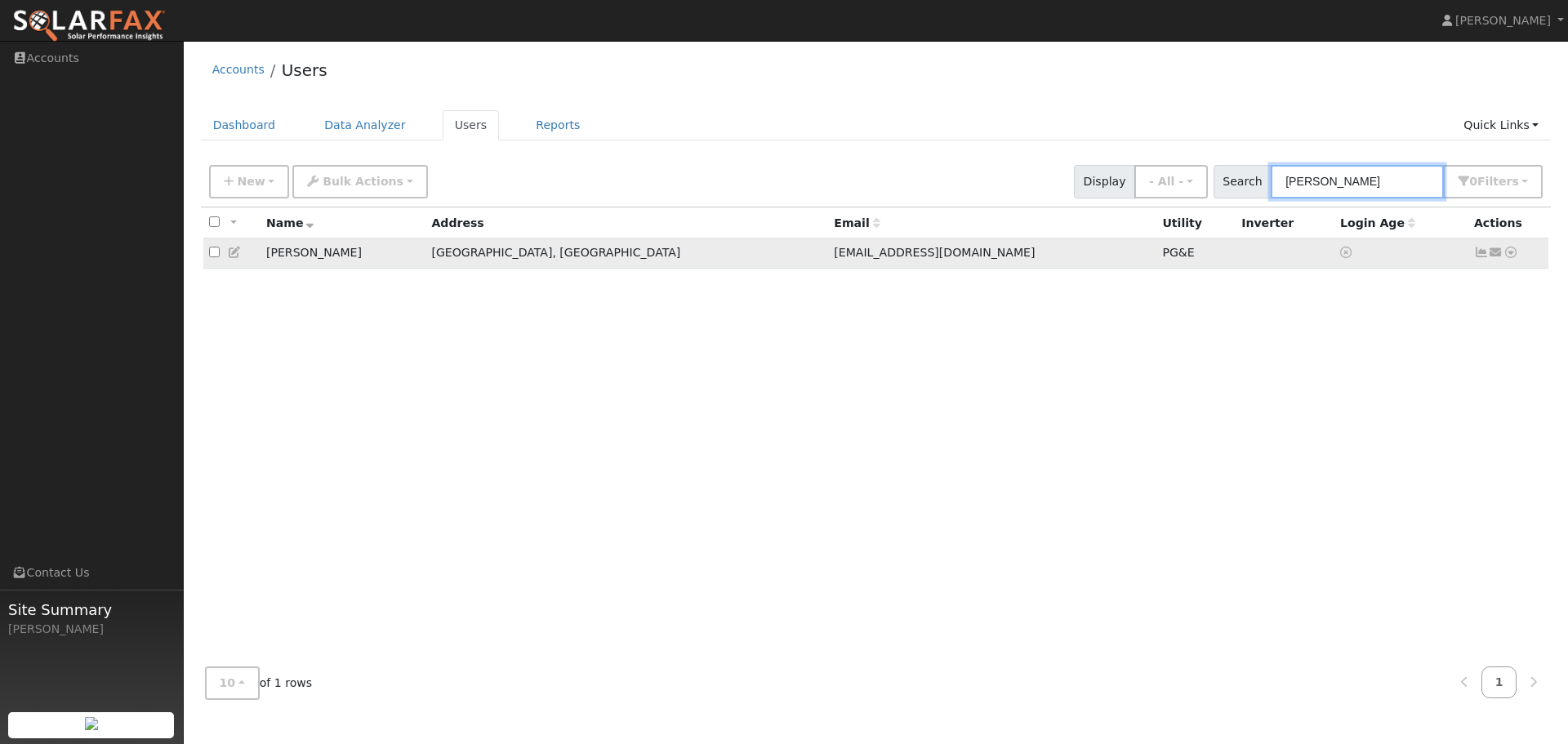
type input "janet"
click at [1514, 250] on icon at bounding box center [1511, 252] width 14 height 12
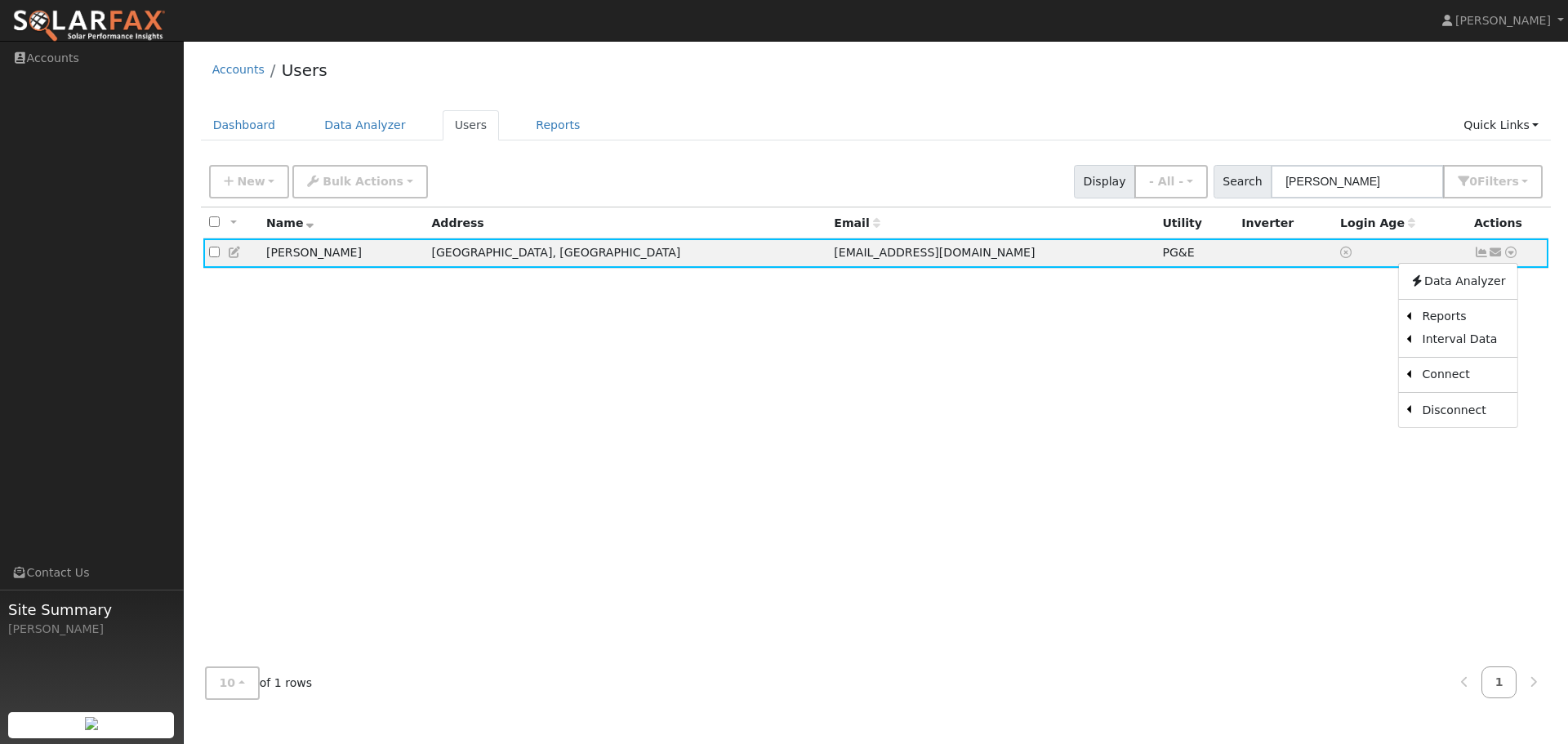
click at [0, 0] on link "Scenario" at bounding box center [0, 0] width 0 height 0
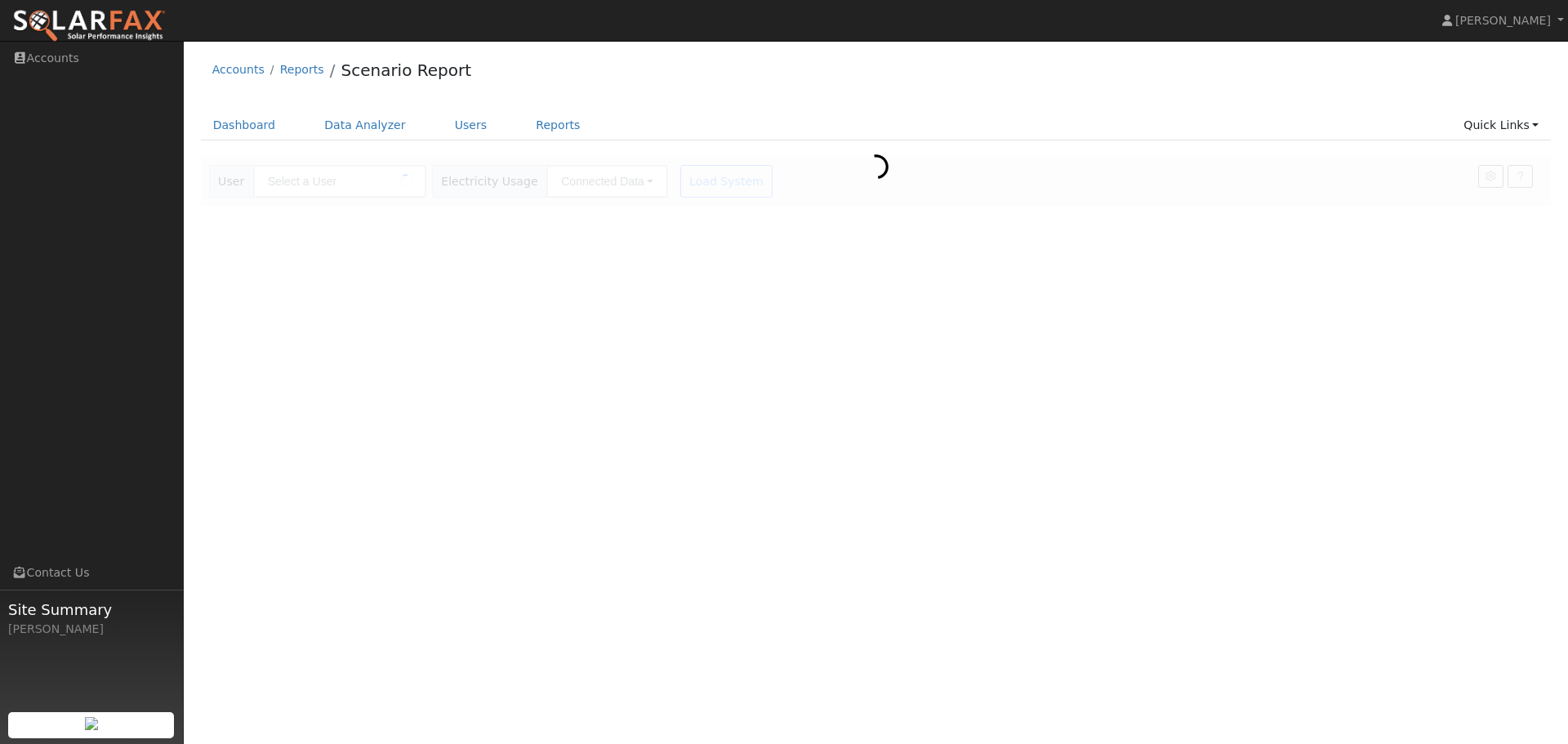
type input "[PERSON_NAME]"
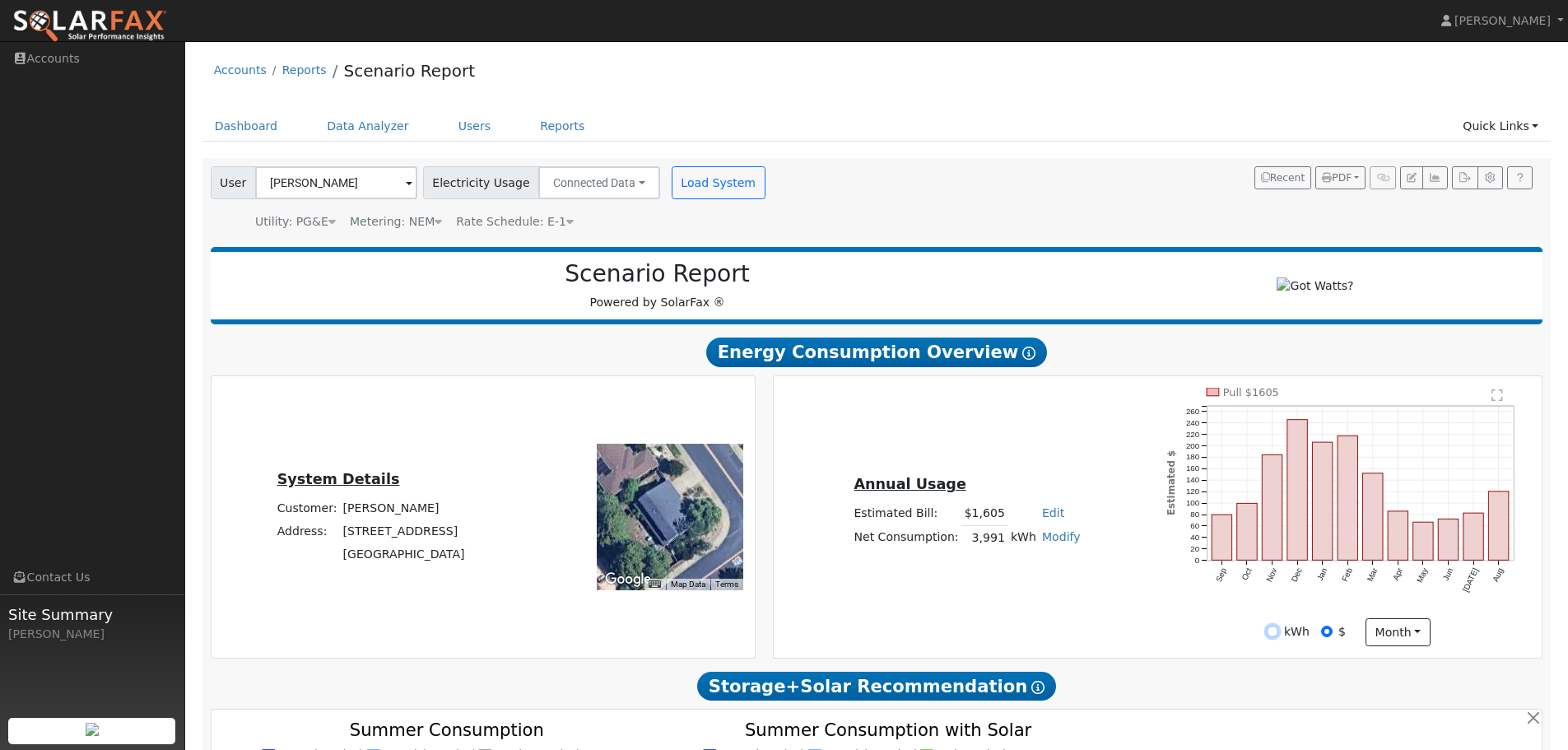
click at [1272, 635] on input "kWh" at bounding box center [1272, 631] width 12 height 12
radio input "true"
radio input "false"
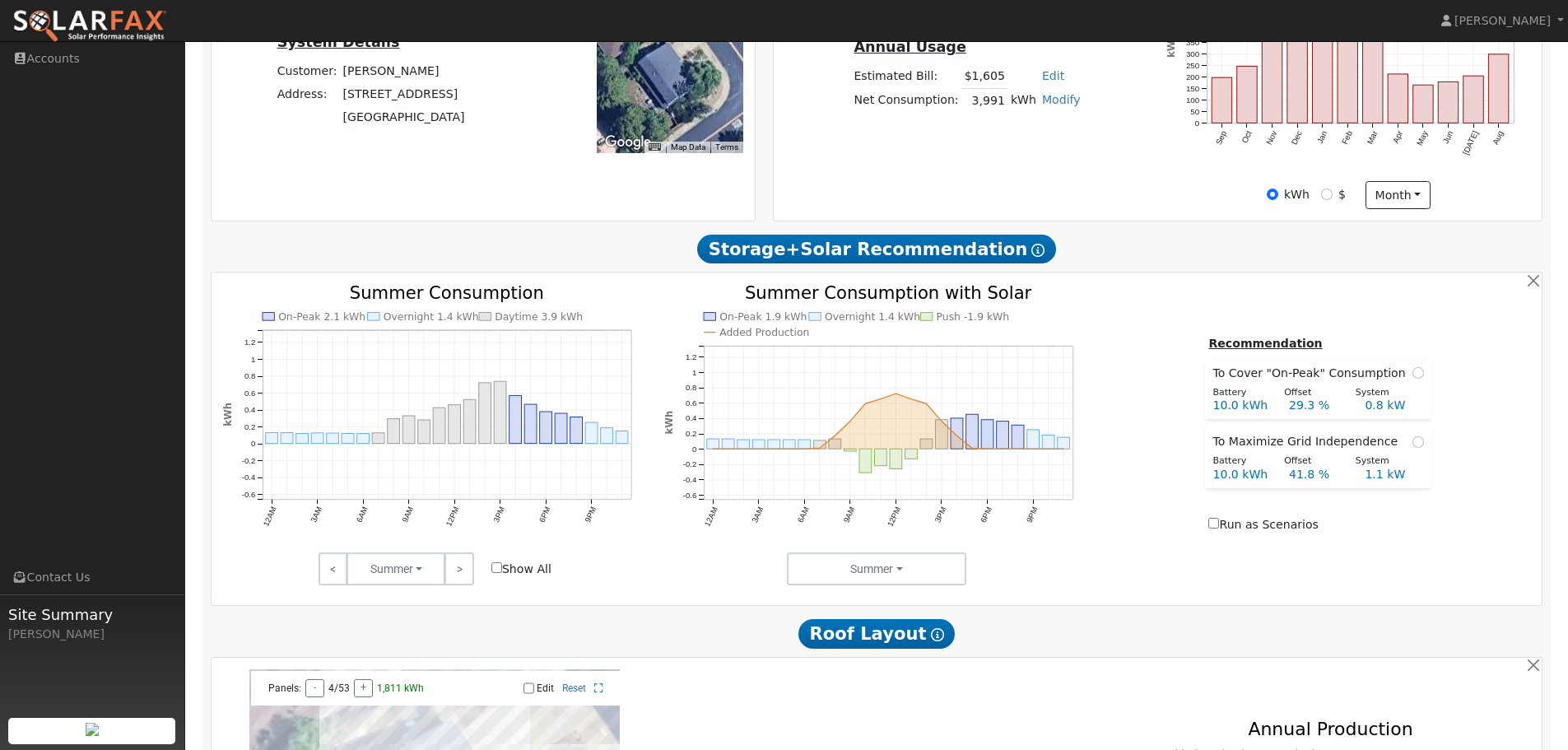
scroll to position [494, 0]
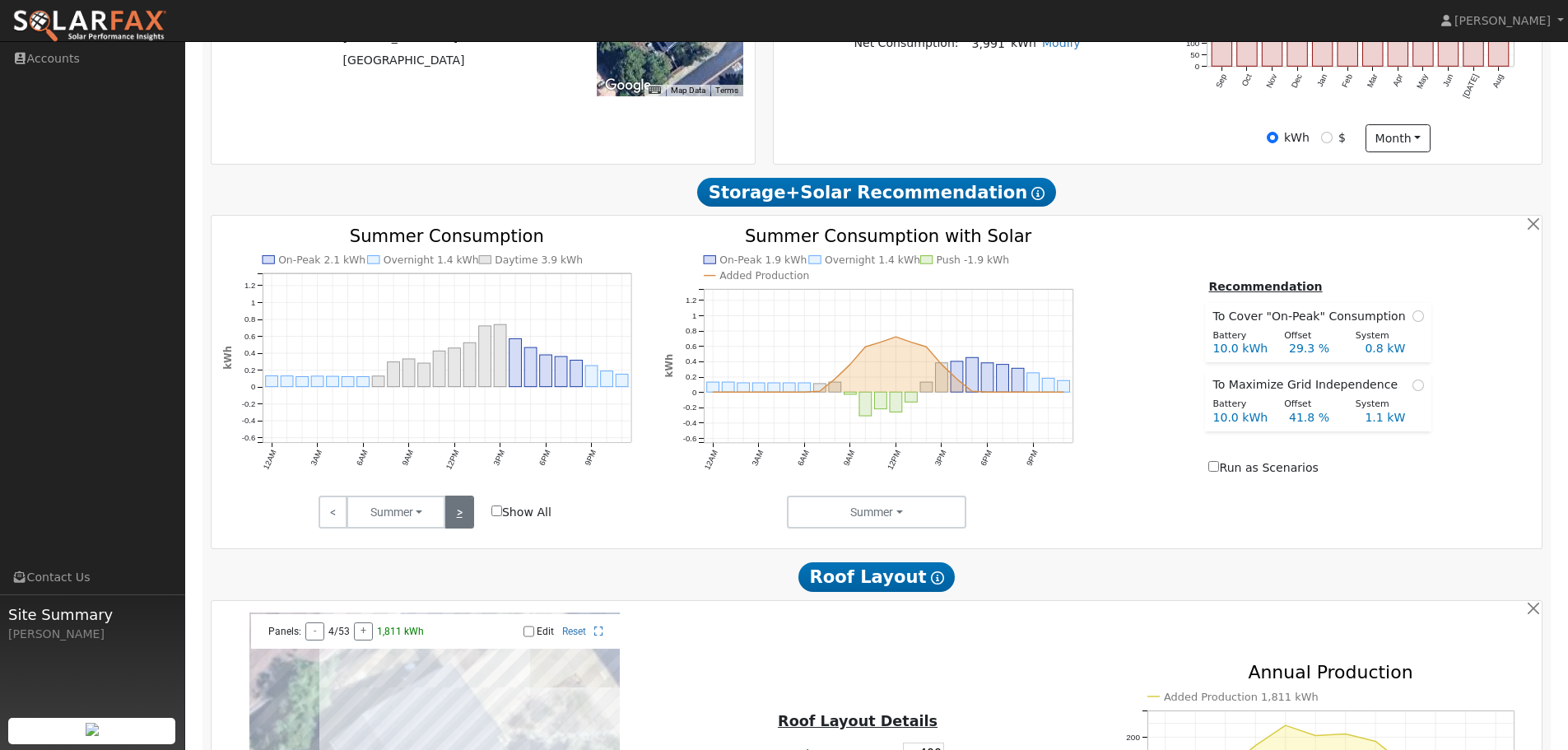
click at [465, 518] on link ">" at bounding box center [459, 512] width 29 height 32
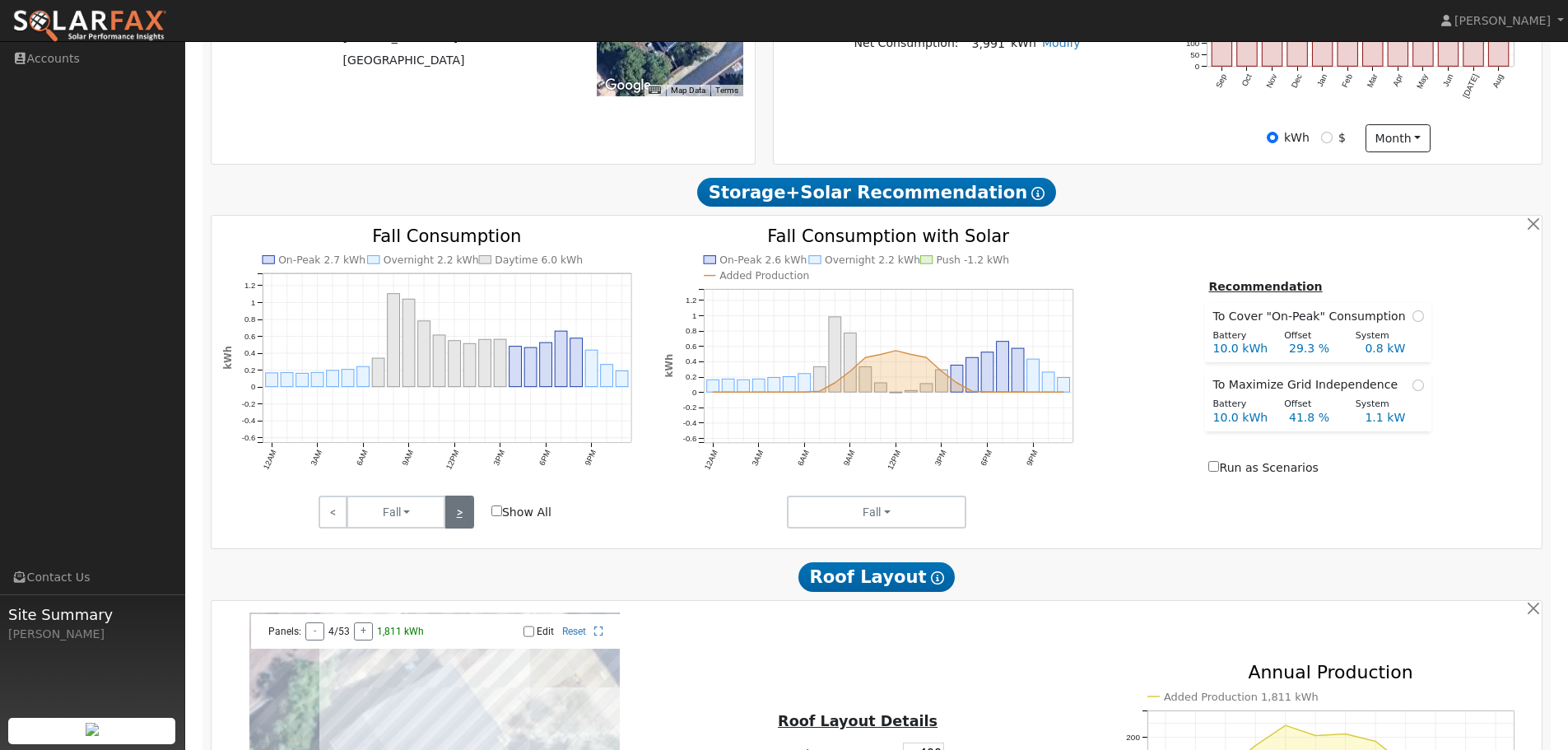
click at [465, 518] on link ">" at bounding box center [459, 512] width 29 height 32
click at [464, 518] on link ">" at bounding box center [459, 512] width 29 height 32
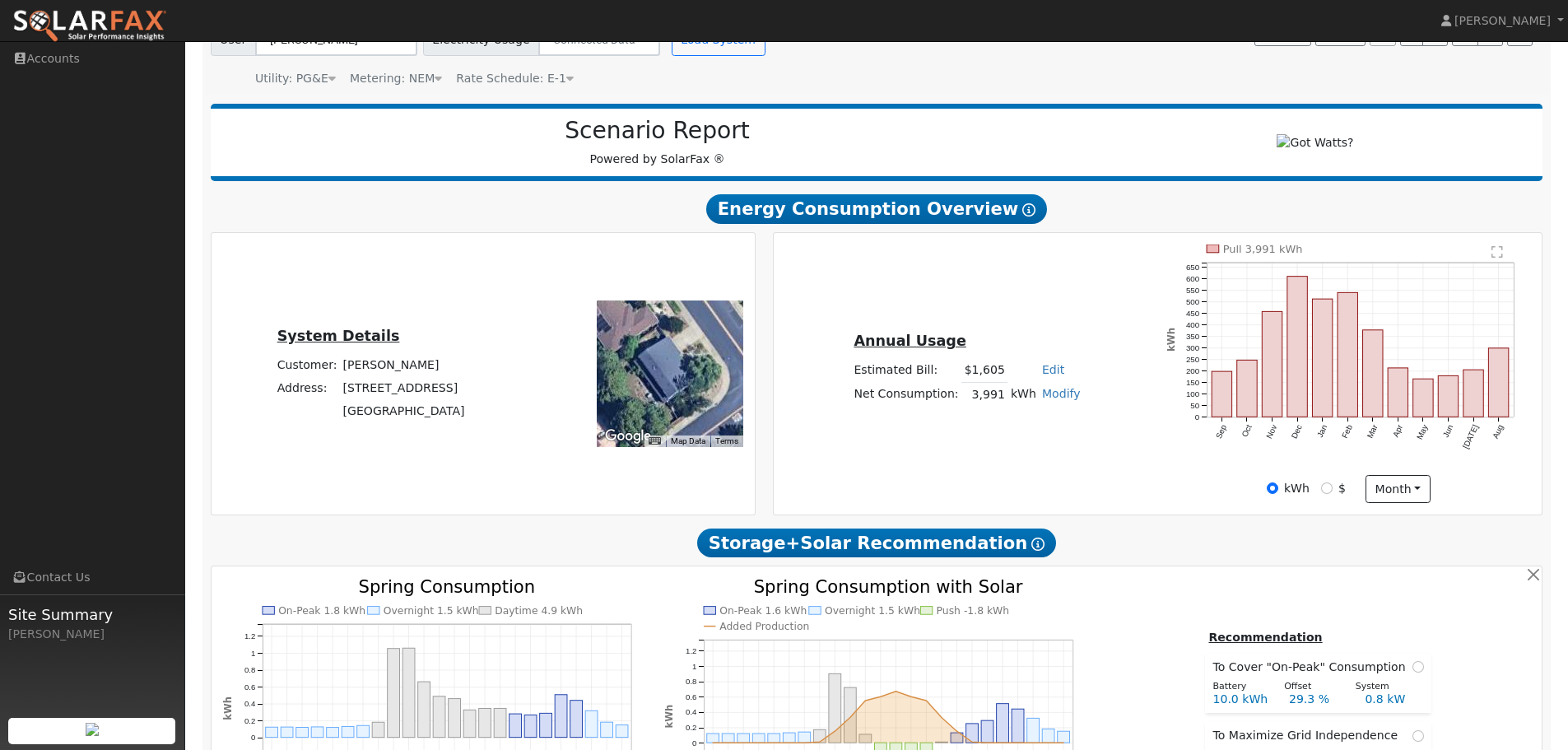
scroll to position [0, 0]
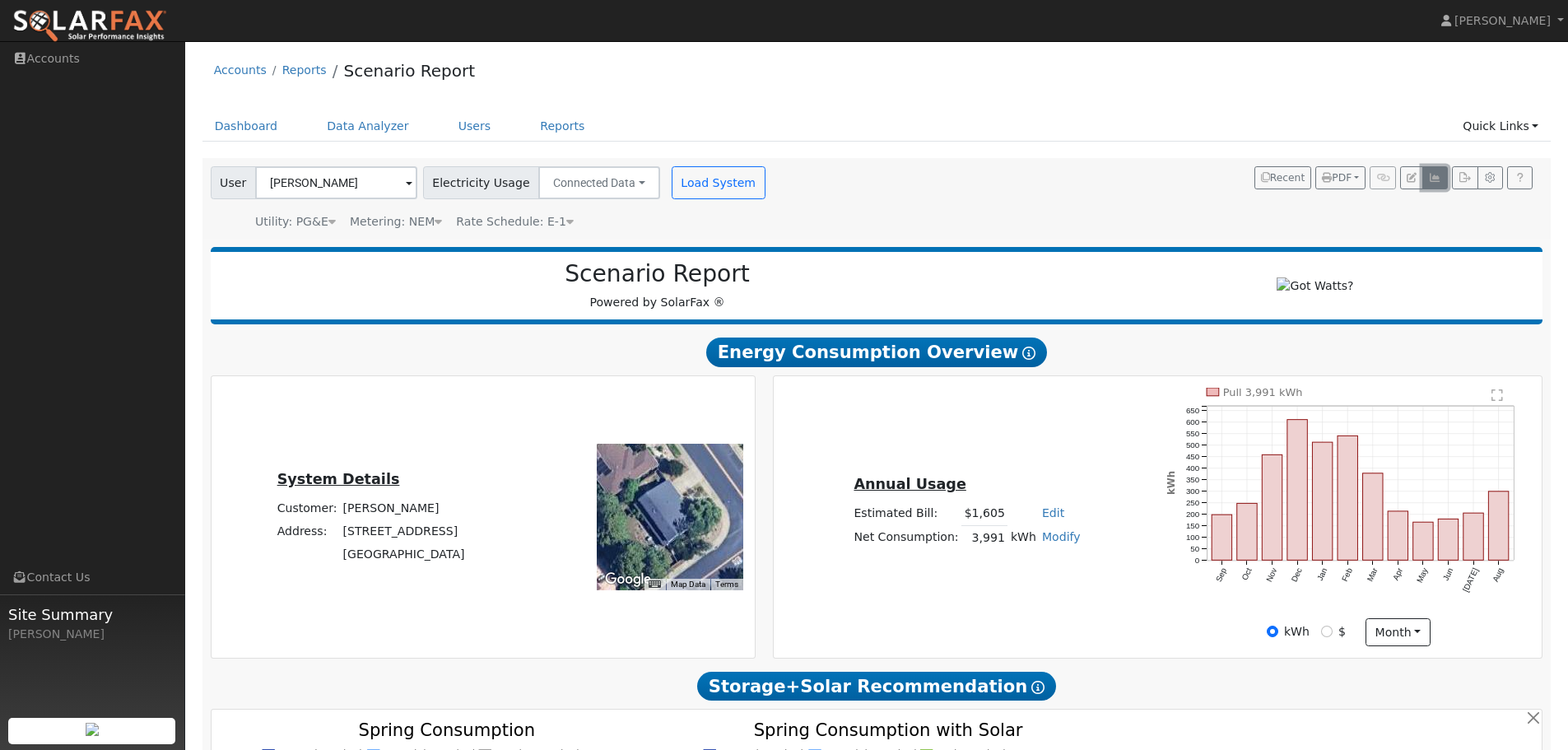
click at [1434, 182] on icon "button" at bounding box center [1434, 178] width 13 height 10
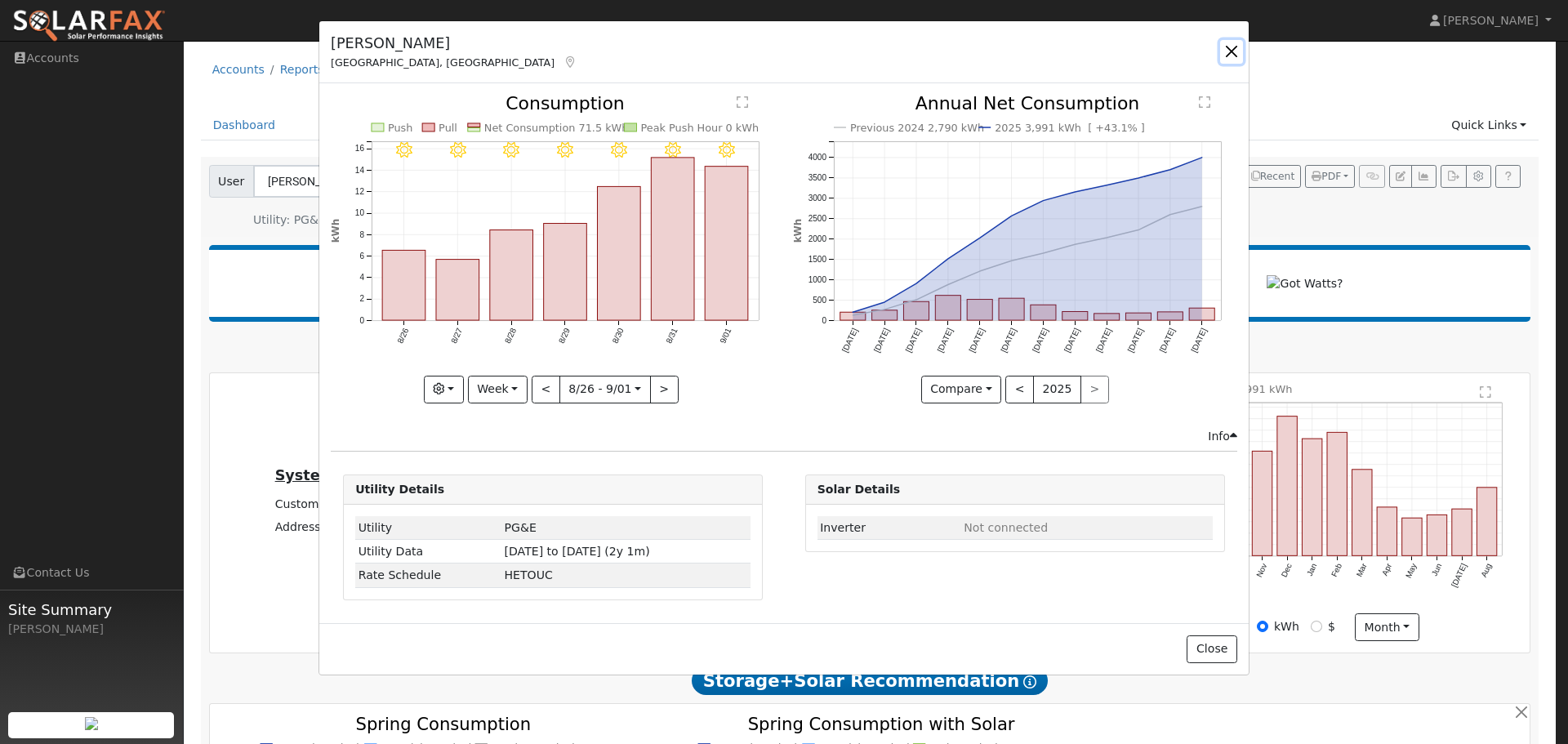
click at [1233, 51] on button "button" at bounding box center [1232, 52] width 23 height 23
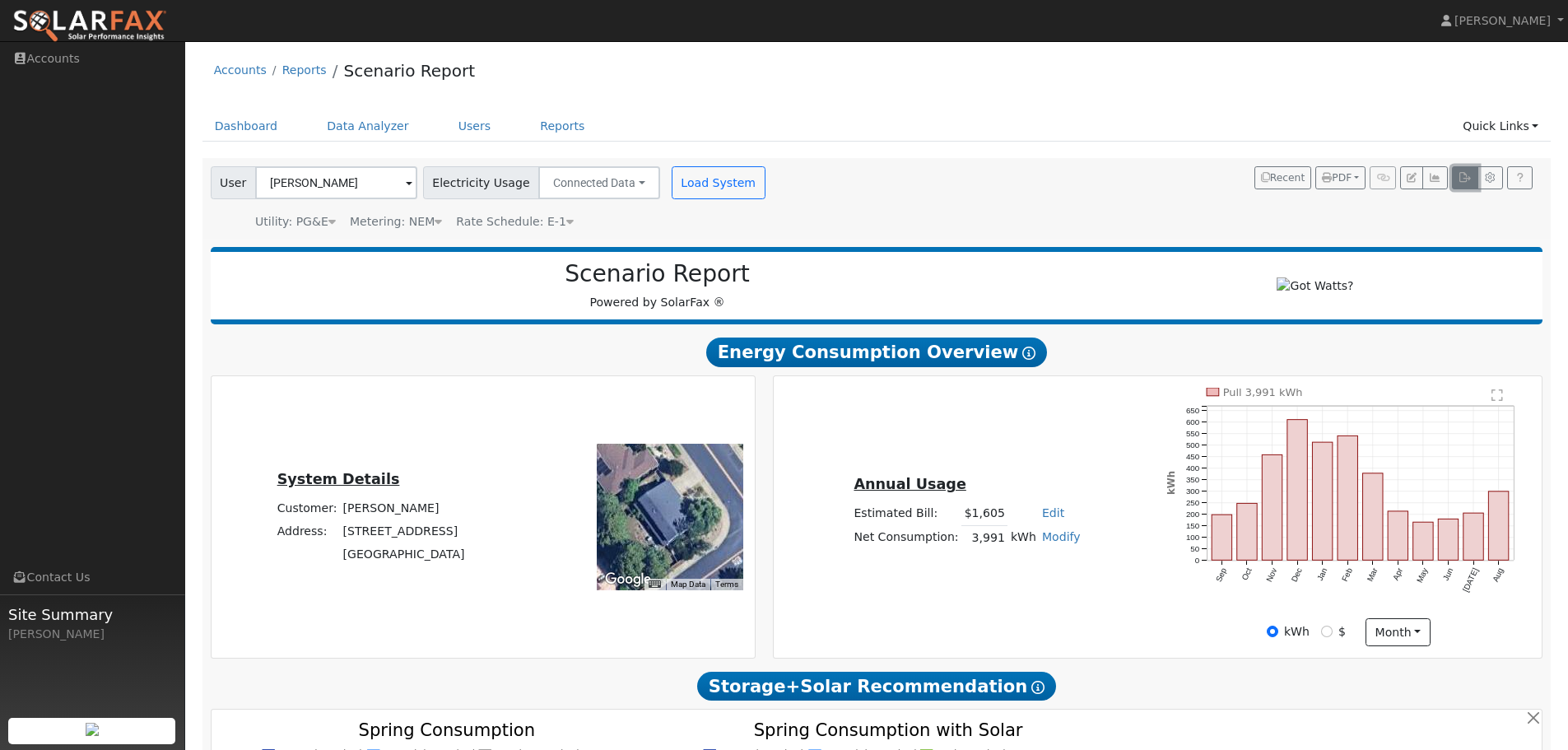
click at [1462, 182] on icon "button" at bounding box center [1464, 178] width 13 height 10
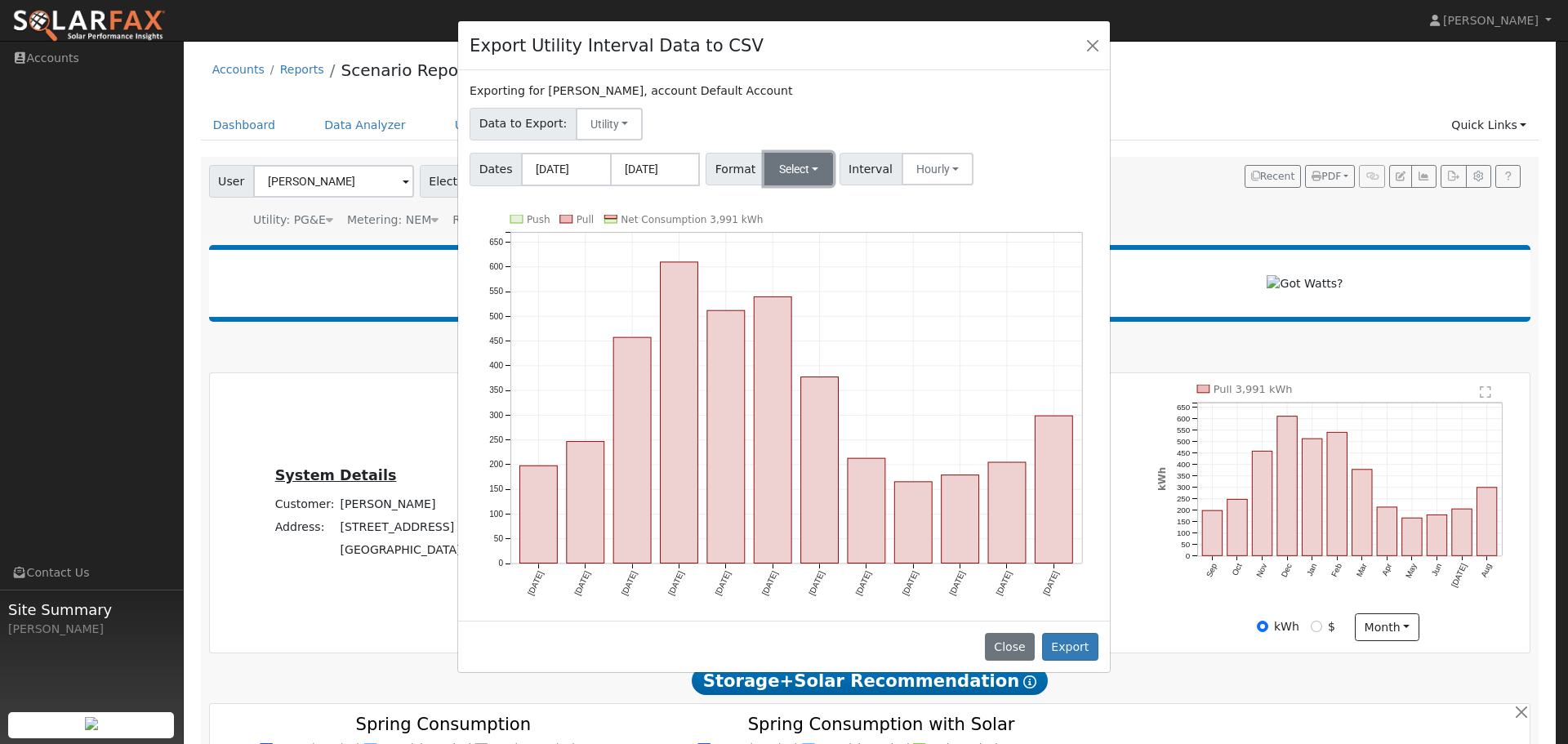
click at [799, 164] on button "Select" at bounding box center [800, 169] width 70 height 32
click at [818, 363] on link "OpenSolar" at bounding box center [818, 355] width 116 height 23
click at [1078, 639] on button "Export" at bounding box center [1070, 646] width 56 height 28
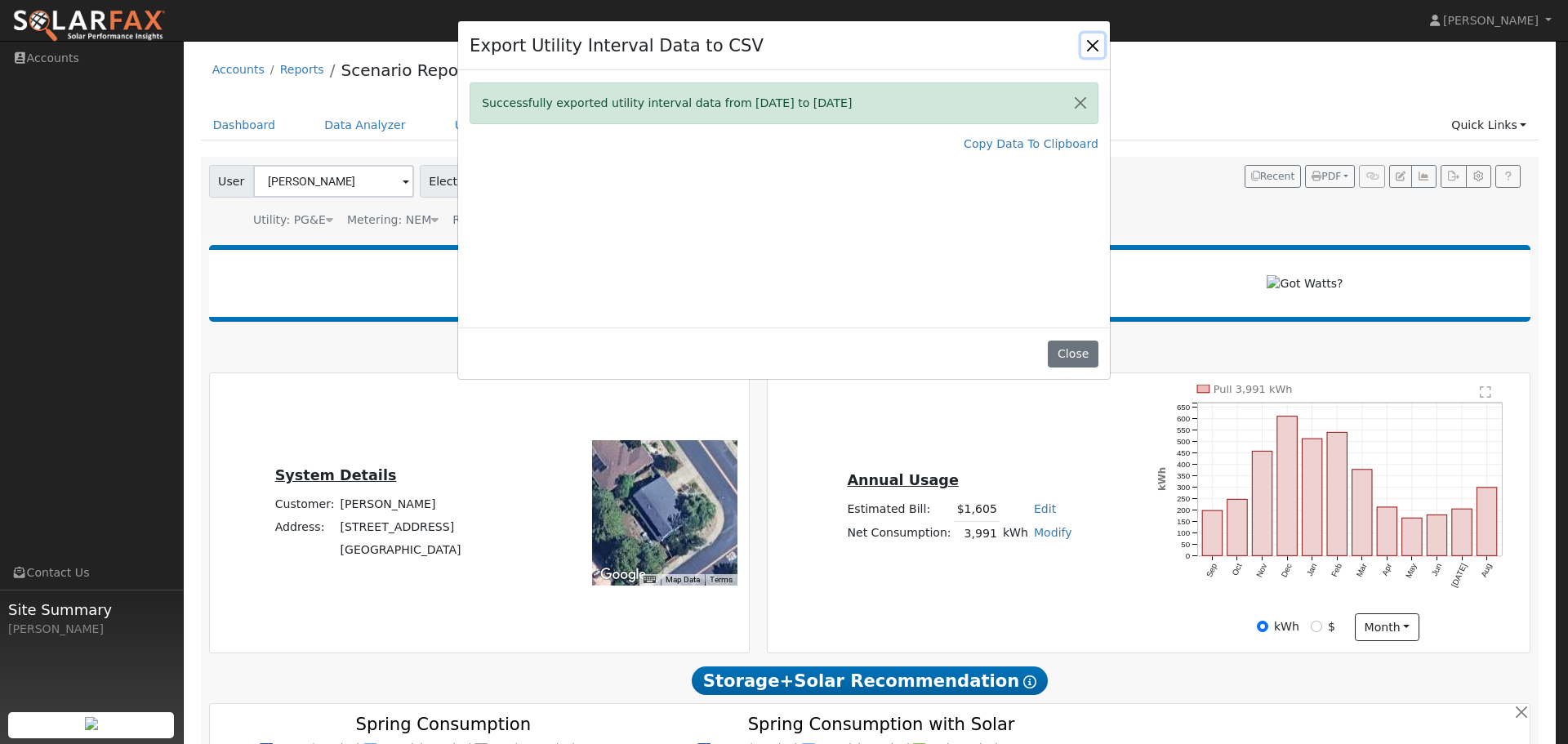
click at [1092, 48] on button "Close" at bounding box center [1093, 45] width 23 height 23
